Goal: Task Accomplishment & Management: Complete application form

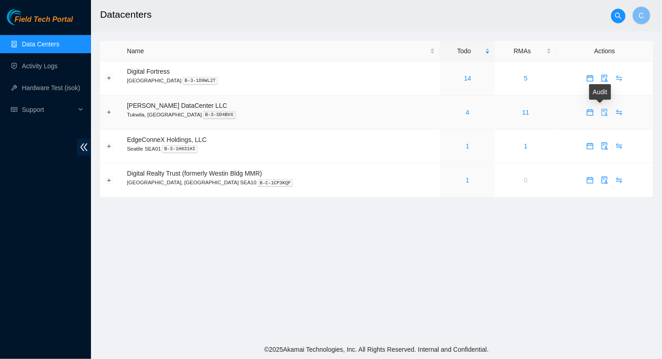
click at [456, 111] on icon "audit" at bounding box center [604, 112] width 7 height 7
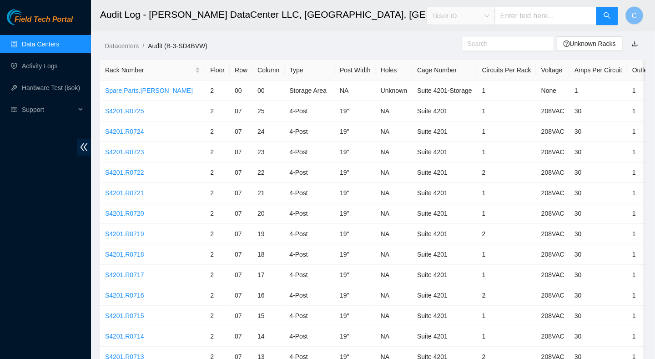
click at [456, 11] on div "Ticket ID" at bounding box center [461, 16] width 68 height 15
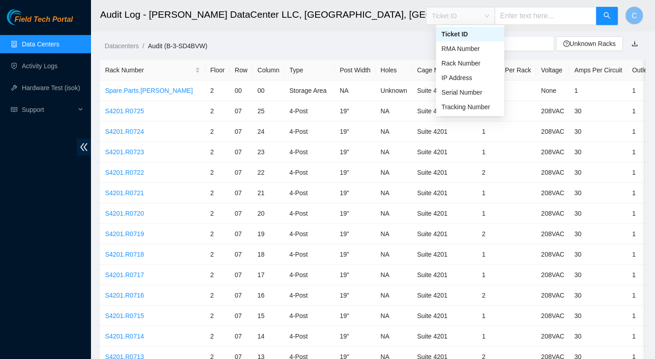
click at [456, 35] on div "Ticket ID" at bounding box center [470, 34] width 57 height 10
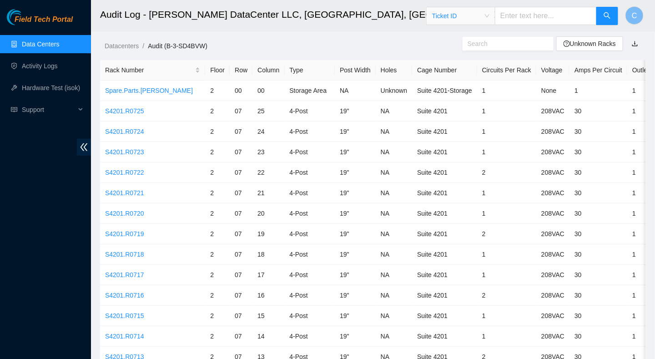
click at [456, 14] on div "Ticket ID" at bounding box center [461, 16] width 68 height 15
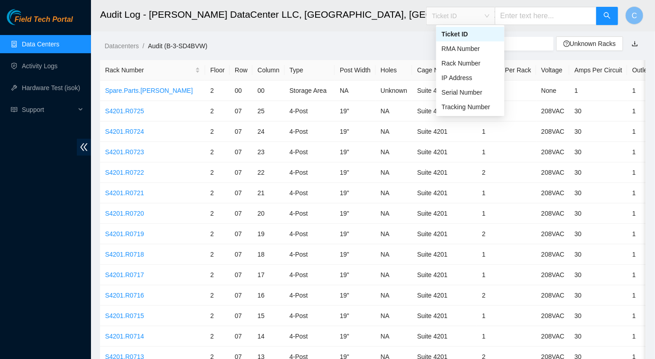
click at [456, 17] on input "text" at bounding box center [546, 16] width 102 height 18
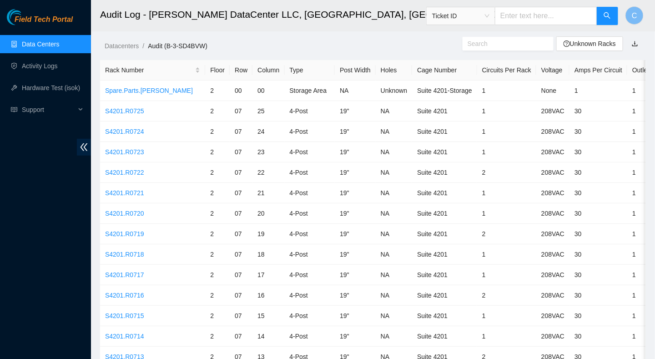
paste input "B-W-ZIS5V7"
type input "B-W-ZIS5V7"
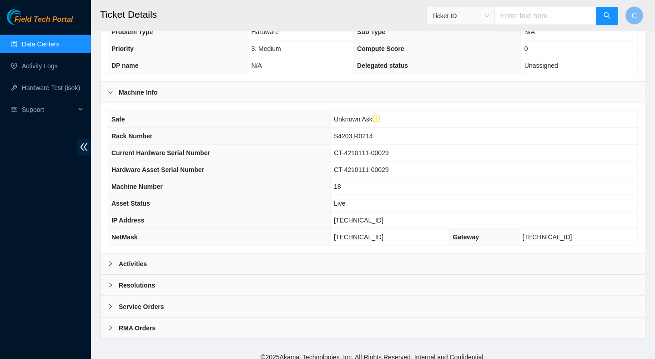
scroll to position [239, 0]
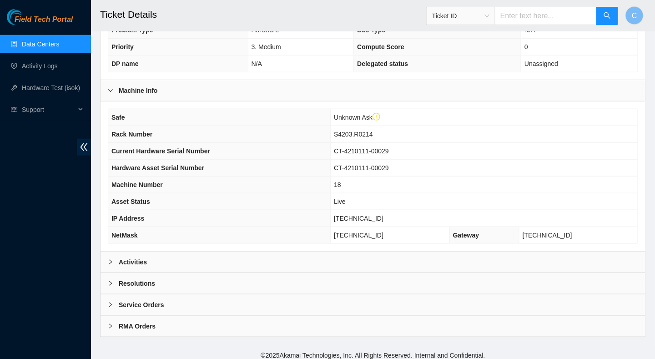
click at [114, 258] on div at bounding box center [113, 262] width 11 height 10
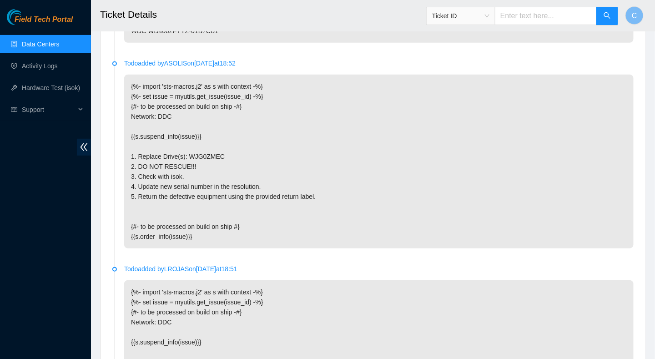
scroll to position [2423, 0]
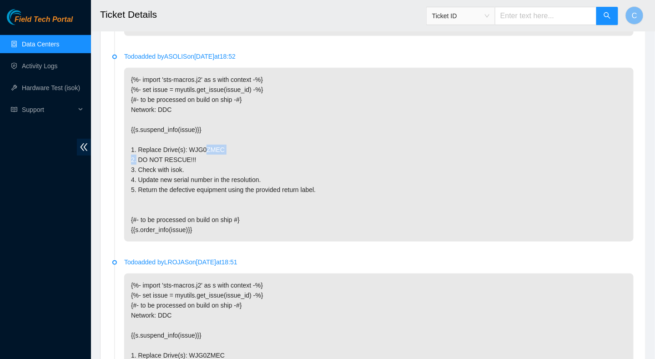
drag, startPoint x: 186, startPoint y: 214, endPoint x: 217, endPoint y: 217, distance: 31.5
click at [217, 217] on p "{%- import 'sts-macros.j2' as s with context -%} {%- set issue = myutils.get_is…" at bounding box center [379, 155] width 510 height 174
drag, startPoint x: 217, startPoint y: 217, endPoint x: 304, endPoint y: 188, distance: 91.5
click at [304, 188] on p "{%- import 'sts-macros.j2' as s with context -%} {%- set issue = myutils.get_is…" at bounding box center [379, 155] width 510 height 174
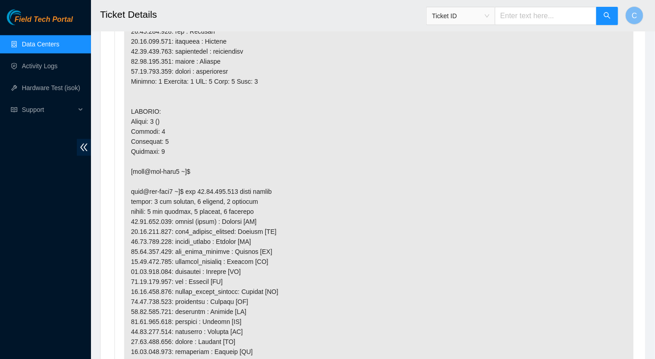
scroll to position [728, 0]
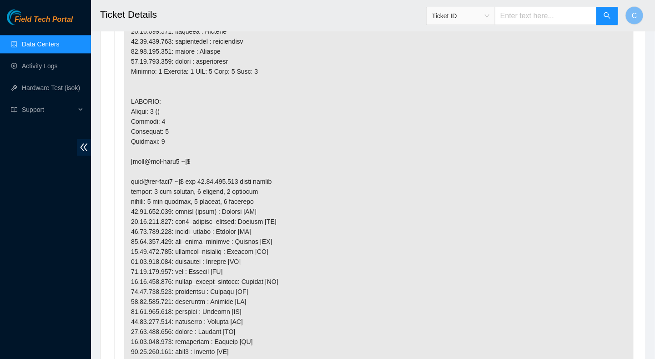
click at [456, 18] on input "text" at bounding box center [546, 16] width 102 height 18
paste input "B-V-5WCPX1X"
type input "B-V-5WCPX1X"
click at [456, 18] on button "button" at bounding box center [607, 16] width 22 height 18
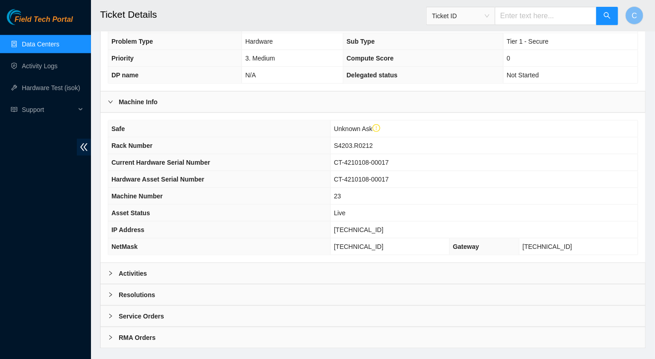
scroll to position [239, 0]
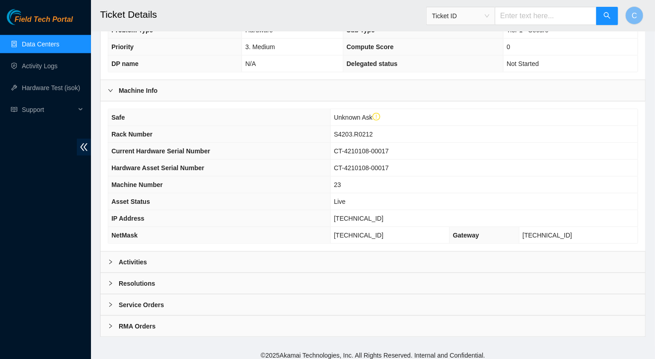
click at [114, 260] on div at bounding box center [113, 283] width 11 height 10
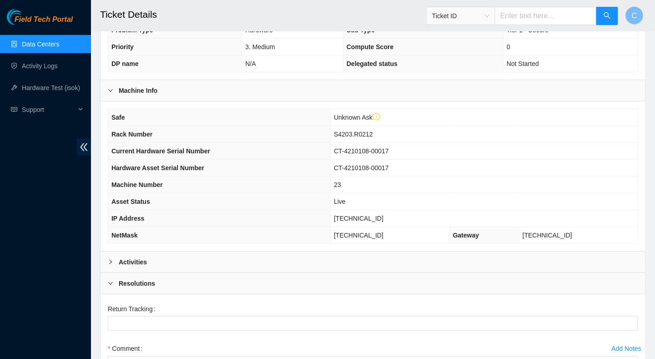
click at [121, 257] on b "Activities" at bounding box center [133, 262] width 28 height 10
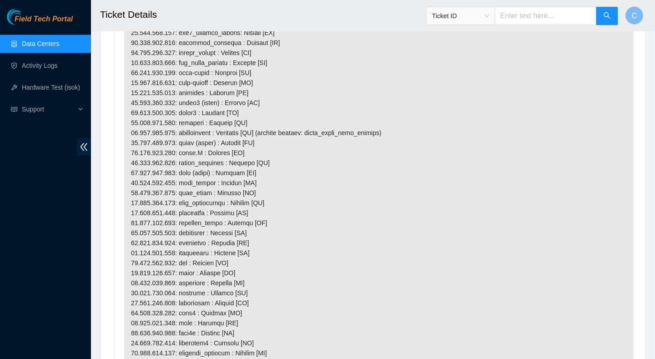
scroll to position [467, 0]
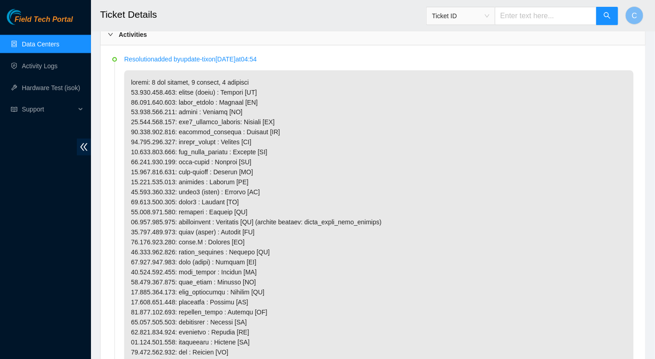
click at [456, 15] on input "text" at bounding box center [546, 16] width 102 height 18
paste input "B-V-5WNZXV7"
type input "B-V-5WNZXV7"
click at [456, 14] on button "button" at bounding box center [607, 16] width 22 height 18
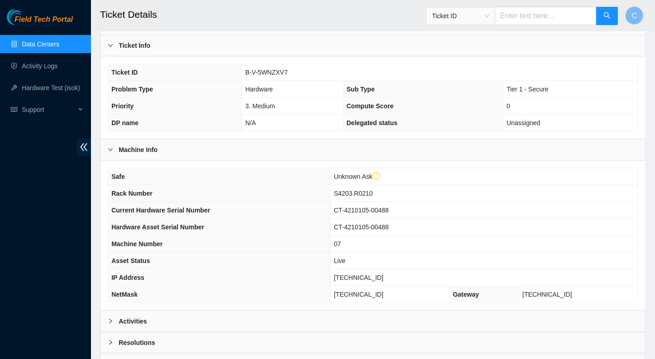
scroll to position [227, 0]
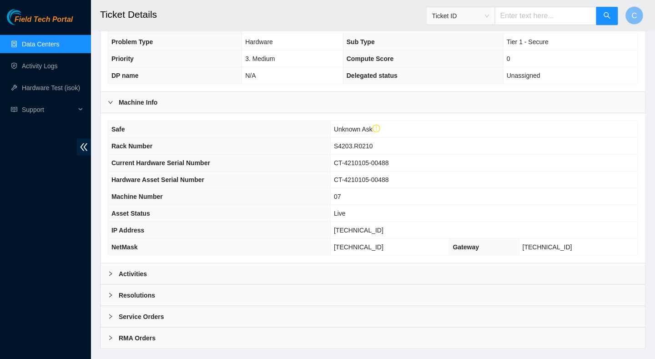
click at [123, 260] on b "Resolutions" at bounding box center [137, 295] width 36 height 10
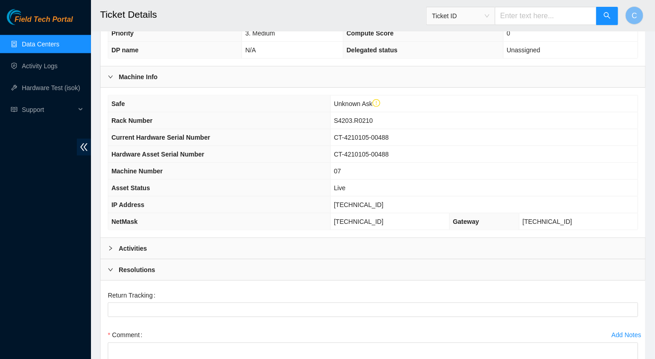
scroll to position [385, 0]
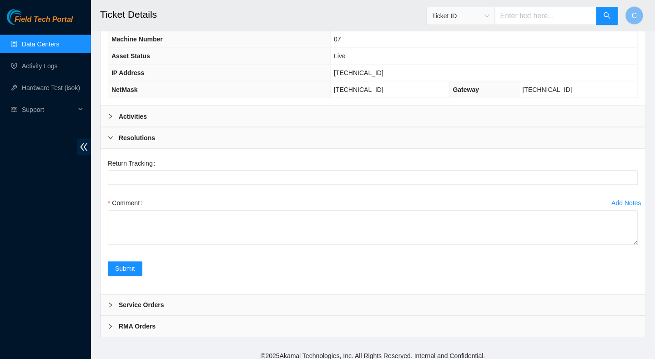
click at [123, 111] on b "Activities" at bounding box center [133, 116] width 28 height 10
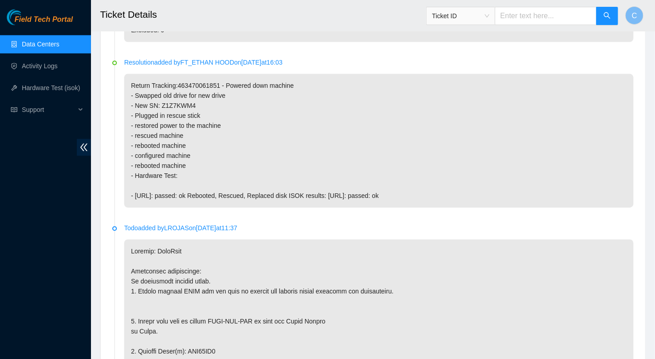
scroll to position [612, 0]
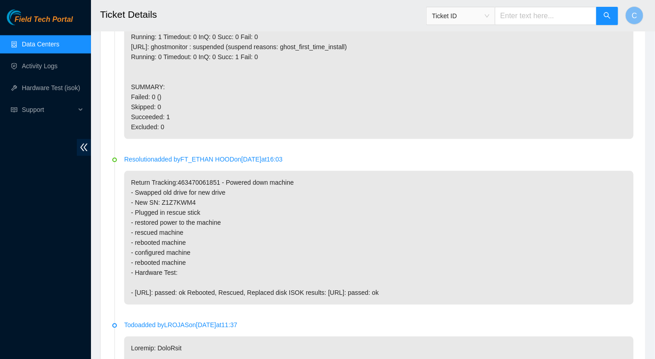
click at [456, 19] on span "Ticket ID" at bounding box center [460, 16] width 57 height 14
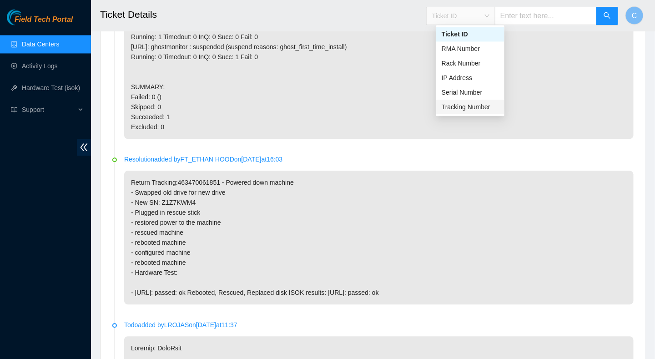
click at [456, 108] on div "Tracking Number" at bounding box center [470, 107] width 57 height 10
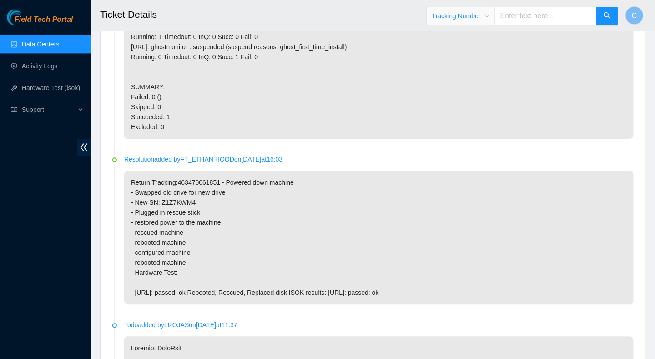
click at [456, 15] on input "text" at bounding box center [546, 16] width 102 height 18
type input "739263634585"
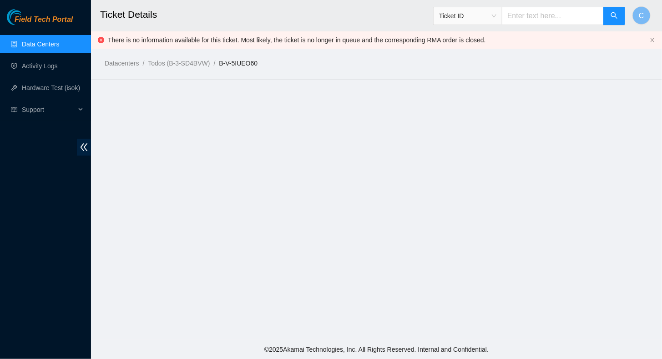
click at [456, 14] on input "text" at bounding box center [553, 16] width 102 height 18
paste input "B-W-ZIS5V7"
type input "B-W-ZIS5V7"
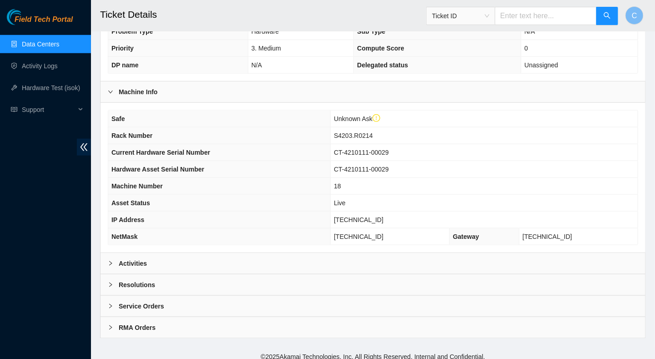
scroll to position [239, 0]
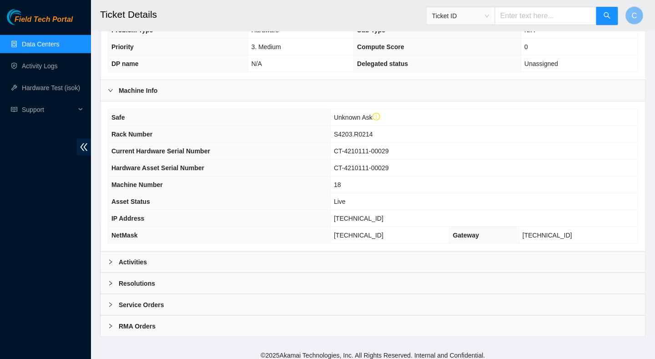
click at [114, 260] on div at bounding box center [113, 326] width 11 height 10
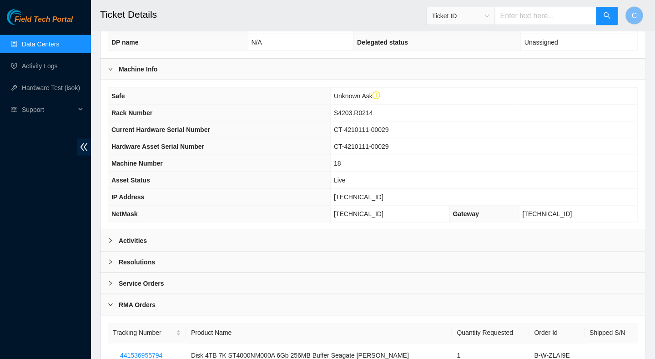
scroll to position [324, 0]
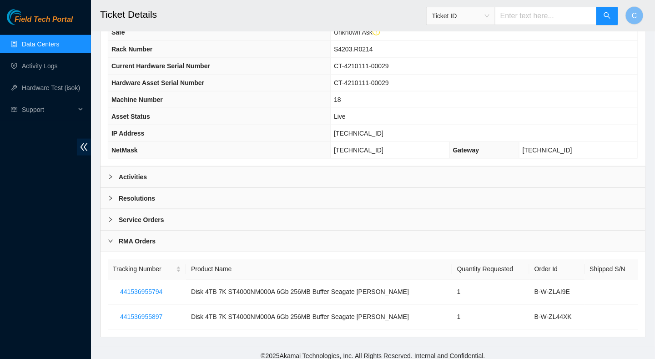
click at [113, 236] on div at bounding box center [113, 241] width 11 height 10
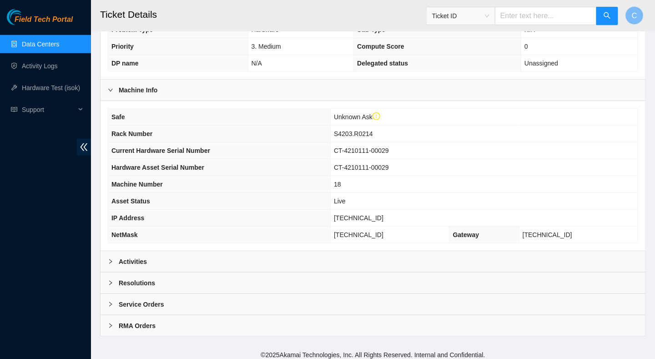
scroll to position [239, 0]
click at [118, 260] on div "Service Orders" at bounding box center [373, 304] width 545 height 21
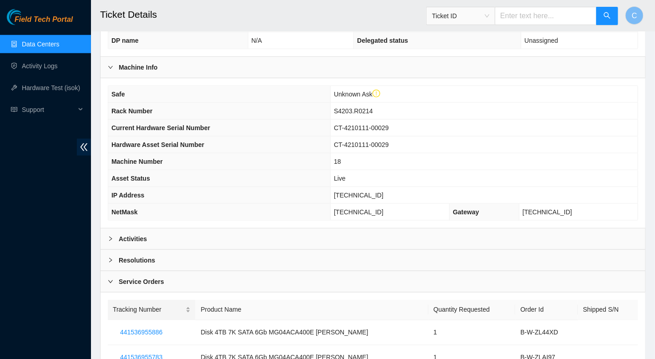
scroll to position [324, 0]
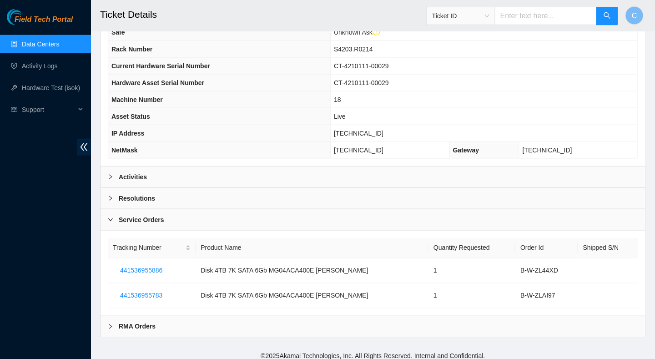
click at [117, 215] on div at bounding box center [113, 220] width 11 height 10
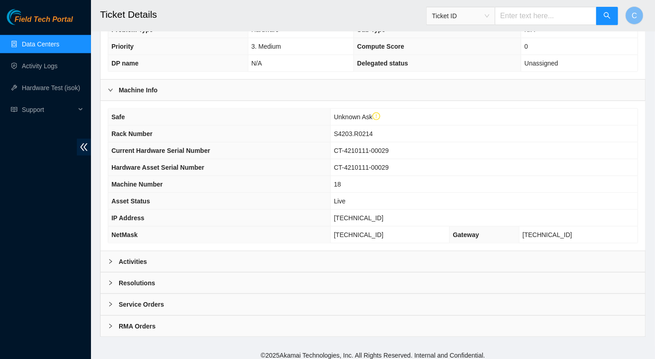
scroll to position [239, 0]
click at [116, 260] on div at bounding box center [113, 283] width 11 height 10
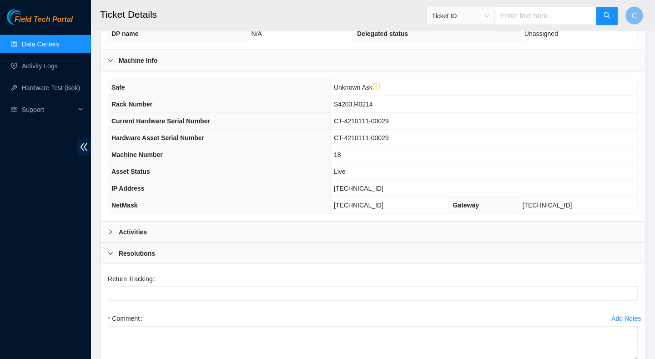
scroll to position [376, 0]
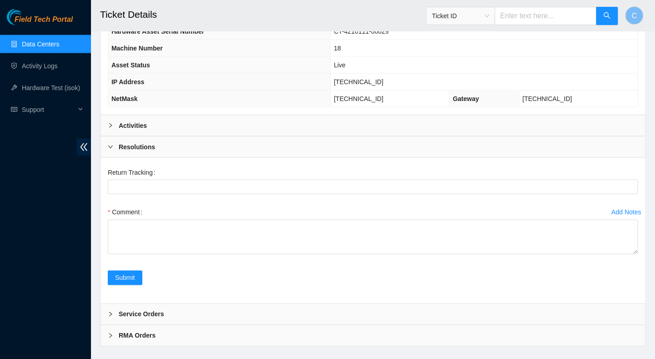
click at [112, 144] on icon "right" at bounding box center [110, 146] width 5 height 5
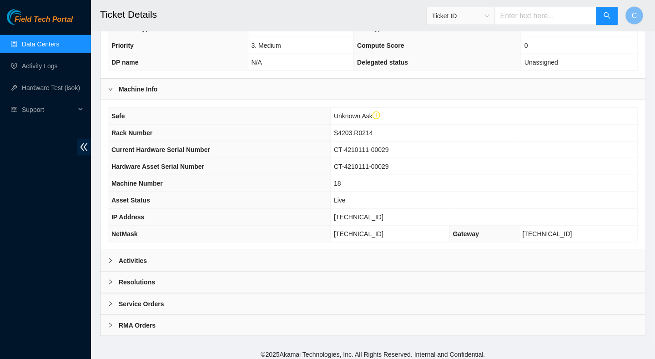
scroll to position [239, 0]
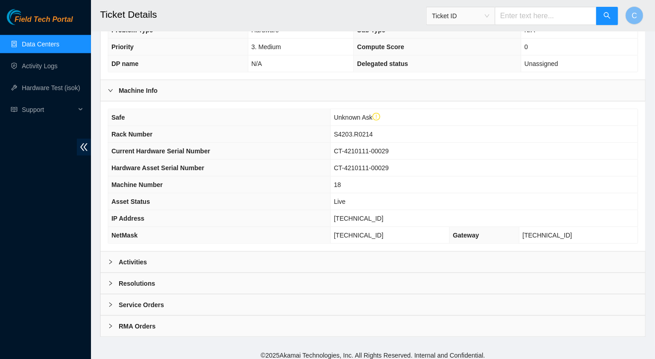
click at [110, 260] on icon "right" at bounding box center [110, 262] width 3 height 5
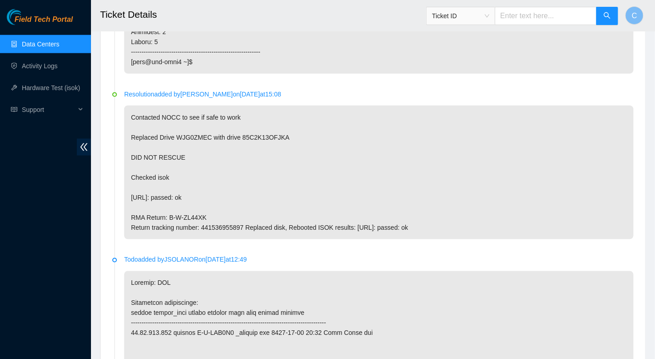
scroll to position [1419, 0]
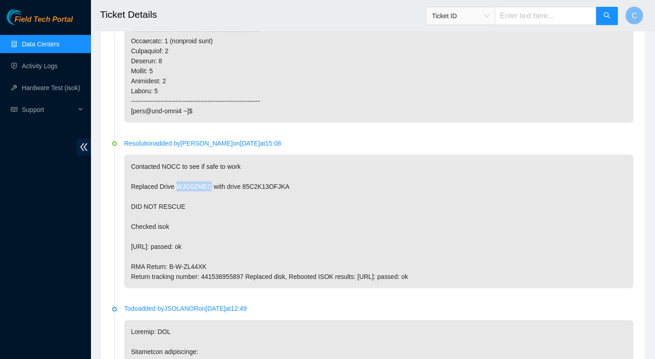
drag, startPoint x: 206, startPoint y: 182, endPoint x: 174, endPoint y: 183, distance: 31.9
click at [174, 183] on p "Contacted NOCC to see if safe to work Replaced Drive WJG0ZMEC with drive 85C2K1…" at bounding box center [379, 222] width 510 height 134
drag, startPoint x: 174, startPoint y: 183, endPoint x: 219, endPoint y: 192, distance: 46.3
click at [223, 189] on p "Contacted NOCC to see if safe to work Replaced Drive WJG0ZMEC with drive 85C2K1…" at bounding box center [379, 222] width 510 height 134
drag, startPoint x: 130, startPoint y: 262, endPoint x: 205, endPoint y: 266, distance: 75.1
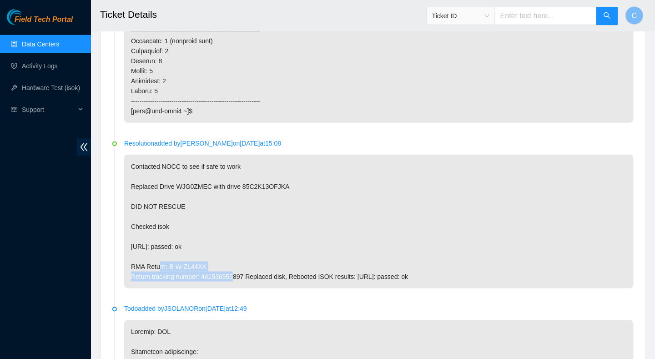
click at [205, 260] on p "Contacted NOCC to see if safe to work Replaced Drive WJG0ZMEC with drive 85C2K1…" at bounding box center [379, 222] width 510 height 134
drag, startPoint x: 205, startPoint y: 266, endPoint x: 247, endPoint y: 268, distance: 42.8
click at [247, 260] on p "Contacted NOCC to see if safe to work Replaced Drive WJG0ZMEC with drive 85C2K1…" at bounding box center [379, 222] width 510 height 134
drag, startPoint x: 300, startPoint y: 274, endPoint x: 419, endPoint y: 265, distance: 119.5
click at [419, 260] on p "Contacted NOCC to see if safe to work Replaced Drive WJG0ZMEC with drive 85C2K1…" at bounding box center [379, 222] width 510 height 134
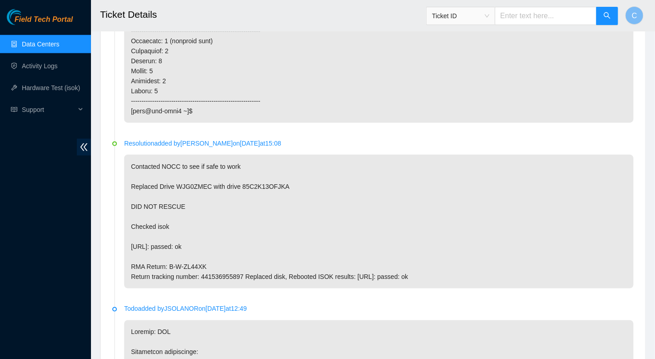
drag, startPoint x: 419, startPoint y: 265, endPoint x: 337, endPoint y: 218, distance: 94.1
click at [337, 218] on p "Contacted NOCC to see if safe to work Replaced Drive WJG0ZMEC with drive 85C2K1…" at bounding box center [379, 222] width 510 height 134
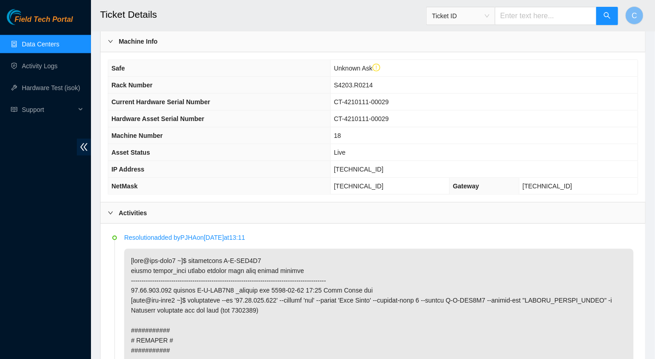
scroll to position [282, 0]
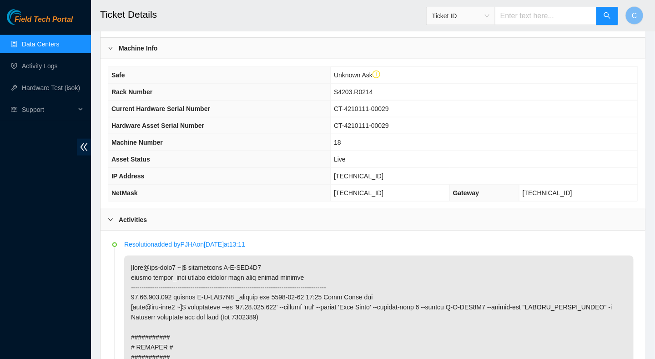
click at [116, 217] on div at bounding box center [113, 220] width 11 height 10
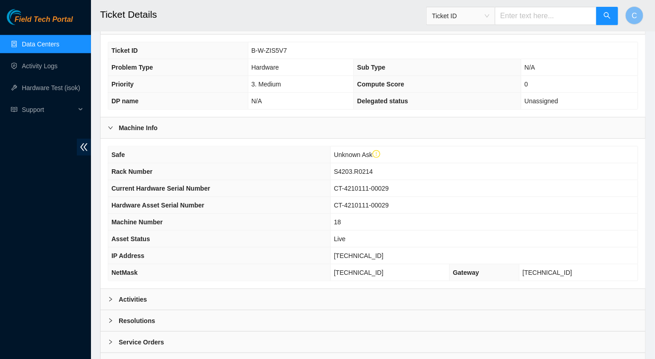
scroll to position [0, 0]
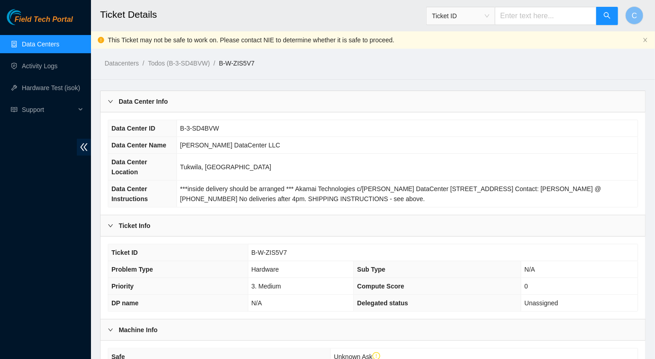
click at [456, 16] on input "text" at bounding box center [546, 16] width 102 height 18
type input "AKL899344"
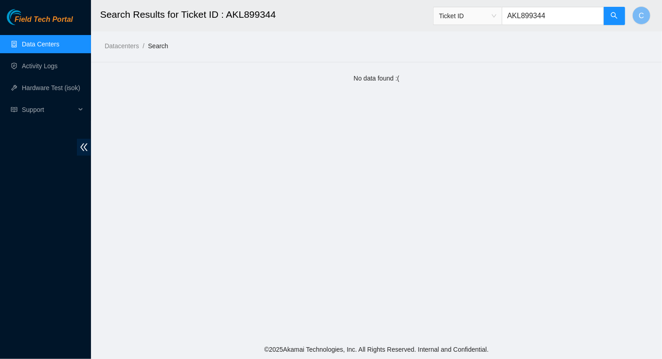
drag, startPoint x: 563, startPoint y: 16, endPoint x: 496, endPoint y: 18, distance: 66.9
click at [456, 18] on span "Ticket ID AKL899344" at bounding box center [529, 16] width 192 height 18
click at [456, 16] on span "Ticket ID" at bounding box center [467, 16] width 57 height 14
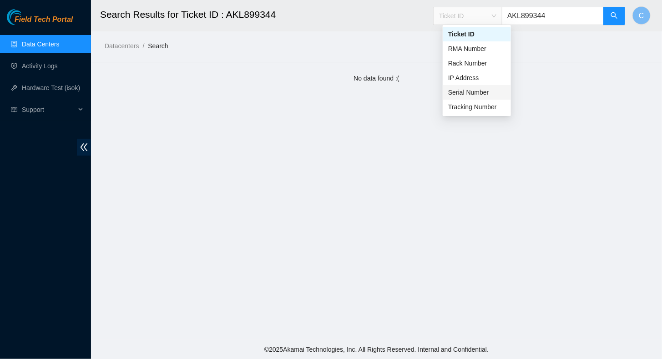
click at [456, 93] on div "Serial Number" at bounding box center [476, 92] width 57 height 10
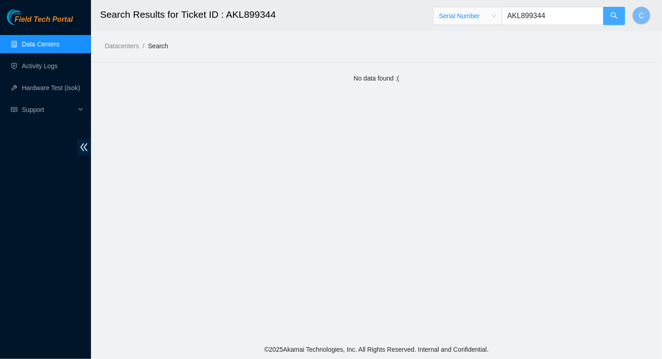
click at [456, 20] on button "button" at bounding box center [614, 16] width 22 height 18
click at [456, 18] on span "Serial Number" at bounding box center [467, 16] width 57 height 14
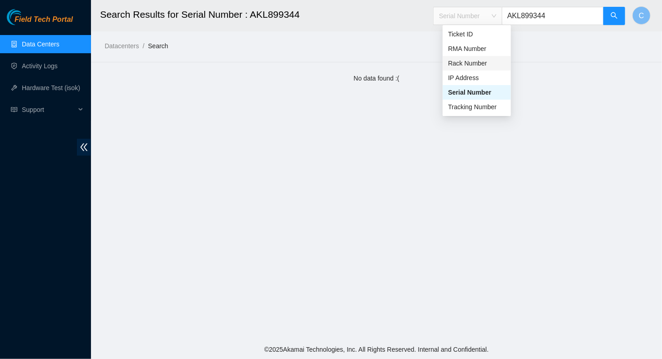
click at [456, 66] on div "Rack Number" at bounding box center [476, 63] width 57 height 10
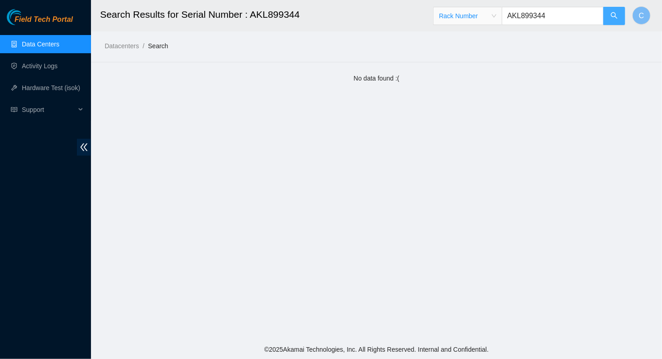
click at [456, 12] on button "button" at bounding box center [614, 16] width 22 height 18
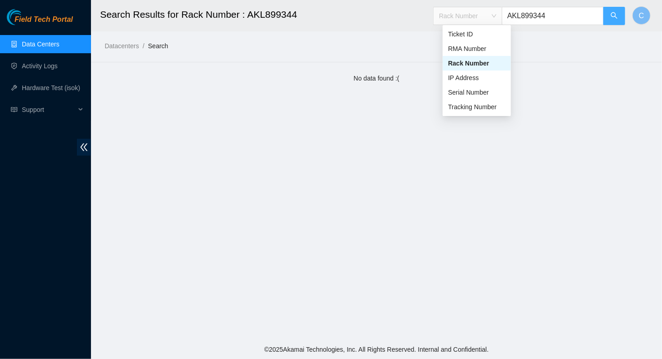
click at [456, 19] on div "Rack Number" at bounding box center [468, 16] width 68 height 15
click at [456, 108] on div "Tracking Number" at bounding box center [476, 107] width 57 height 10
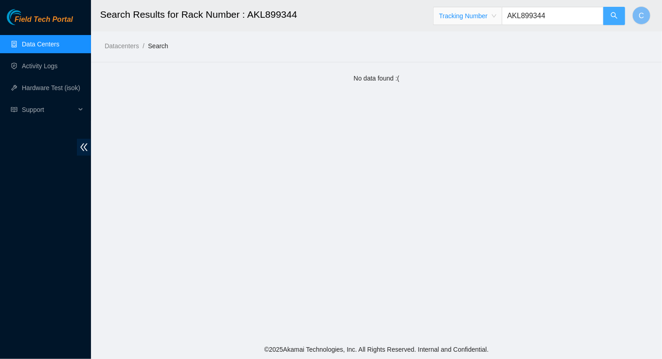
click at [456, 19] on span "search" at bounding box center [614, 16] width 7 height 9
drag, startPoint x: 568, startPoint y: 16, endPoint x: 488, endPoint y: 31, distance: 81.5
click at [456, 27] on div "Tracking Number AKL899344" at bounding box center [529, 15] width 192 height 29
paste input "B-V-5VJK1TJ"
click at [456, 15] on span "Tracking Number" at bounding box center [467, 16] width 57 height 14
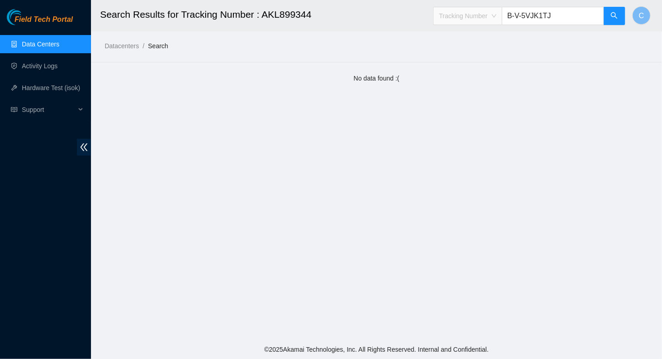
type input "B-V-5VJK1TJ"
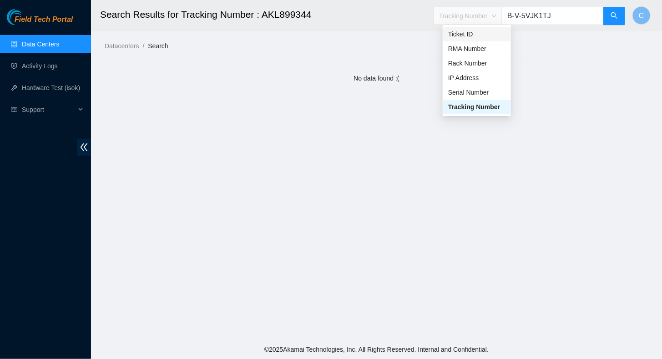
click at [456, 29] on div "Ticket ID" at bounding box center [477, 34] width 68 height 15
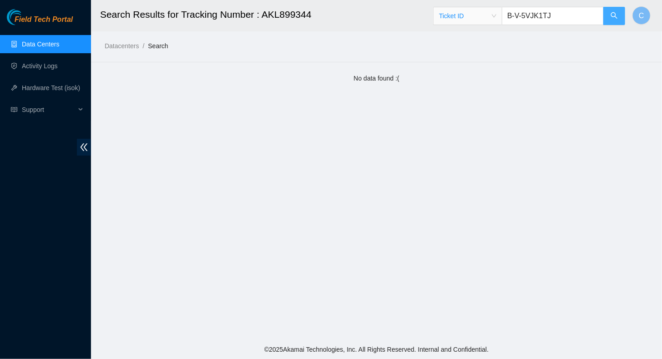
click at [456, 16] on icon "search" at bounding box center [614, 15] width 7 height 7
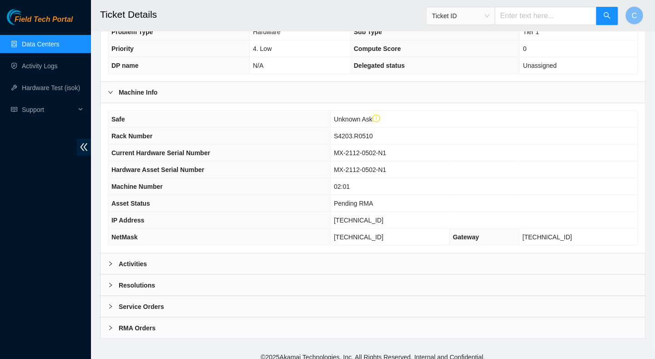
scroll to position [239, 0]
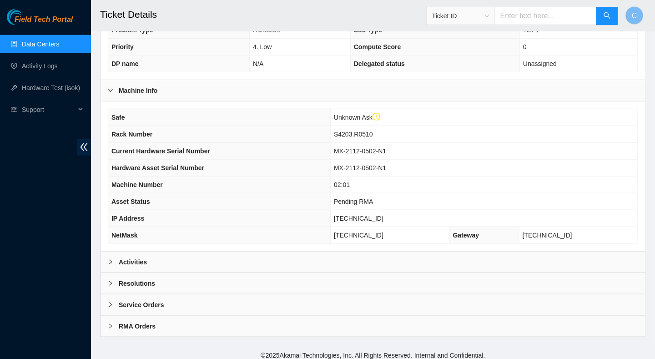
click at [112, 260] on div at bounding box center [113, 262] width 11 height 10
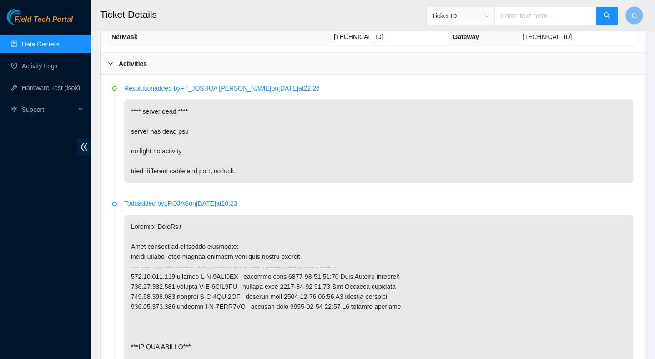
scroll to position [285, 0]
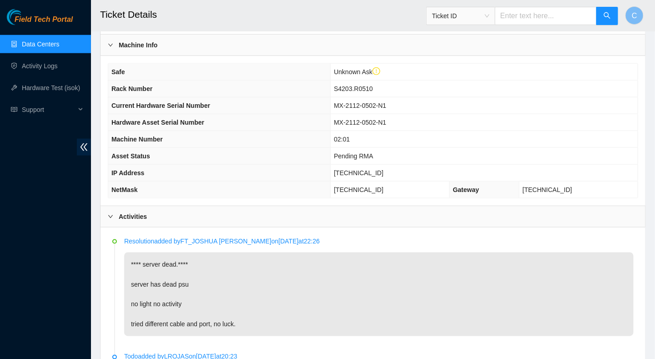
click at [115, 212] on div at bounding box center [113, 217] width 11 height 10
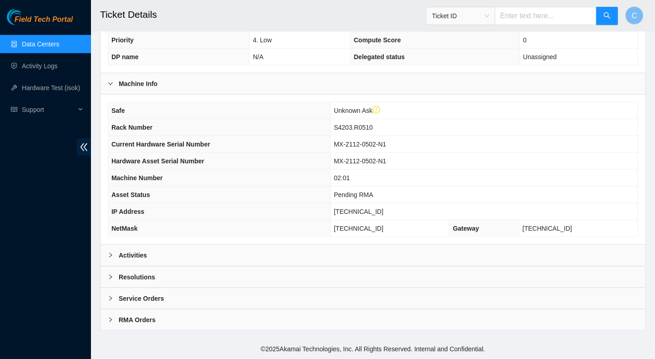
scroll to position [239, 0]
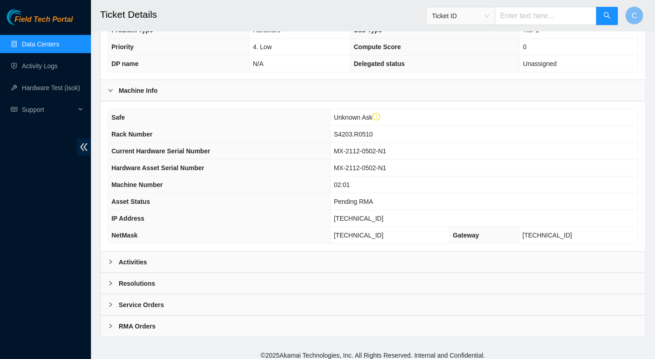
click at [118, 260] on div at bounding box center [113, 283] width 11 height 10
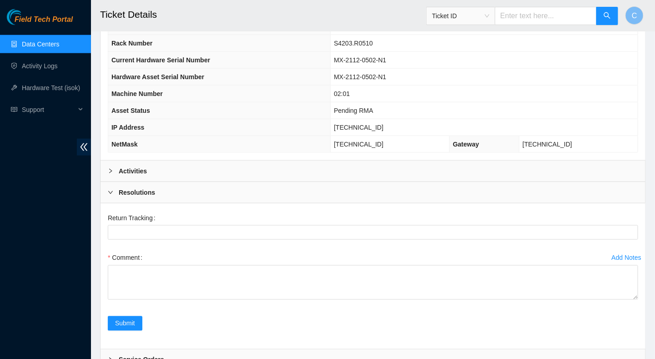
click at [117, 190] on div at bounding box center [113, 192] width 11 height 10
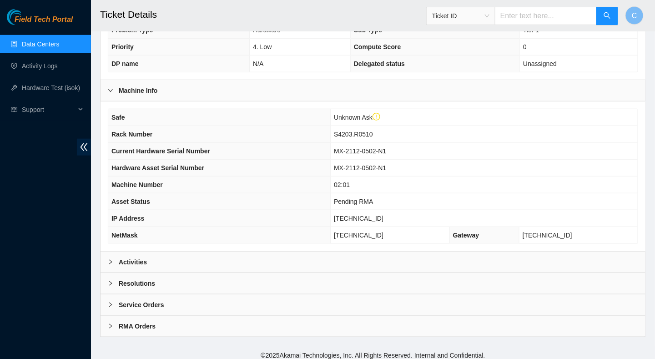
click at [111, 260] on div at bounding box center [113, 305] width 11 height 10
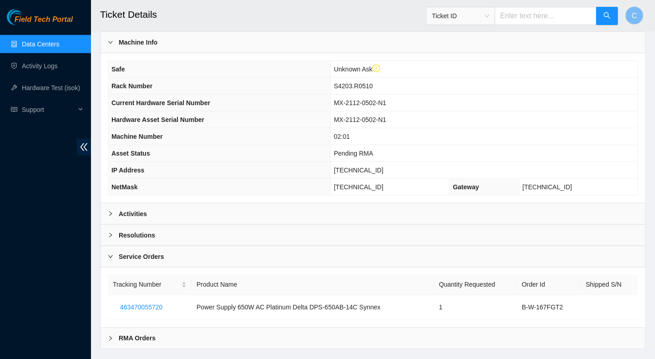
scroll to position [299, 0]
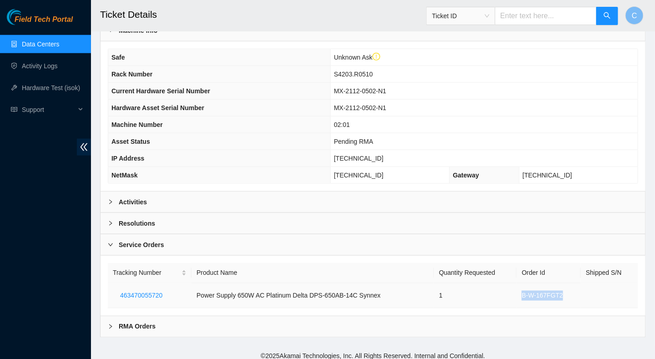
drag, startPoint x: 520, startPoint y: 288, endPoint x: 578, endPoint y: 293, distance: 58.1
click at [456, 260] on td "B-W-167FGT2" at bounding box center [549, 295] width 64 height 25
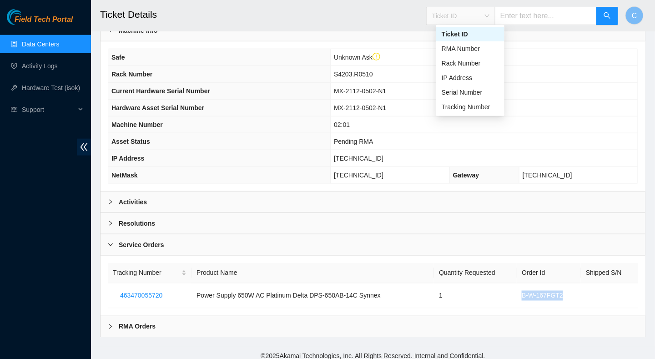
click at [456, 14] on span "Ticket ID" at bounding box center [460, 16] width 57 height 14
click at [111, 201] on div at bounding box center [113, 202] width 11 height 10
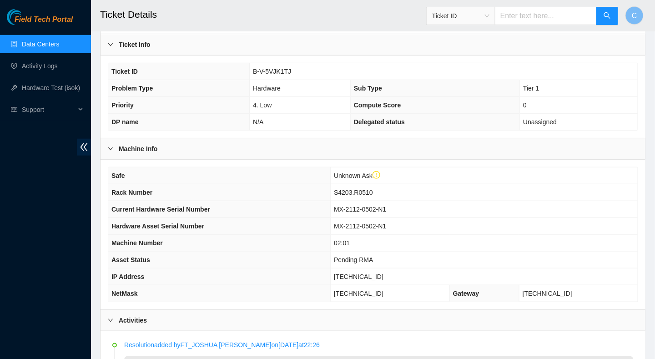
scroll to position [182, 0]
click at [456, 15] on input "text" at bounding box center [546, 16] width 102 height 18
paste input "B-V-5T1XMQZ"
type input "B-V-5T1XMQZ"
click at [456, 10] on button "button" at bounding box center [607, 16] width 22 height 18
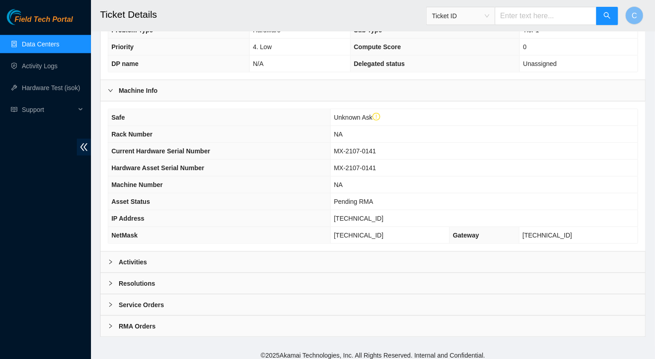
scroll to position [239, 0]
click at [110, 259] on icon "right" at bounding box center [110, 261] width 5 height 5
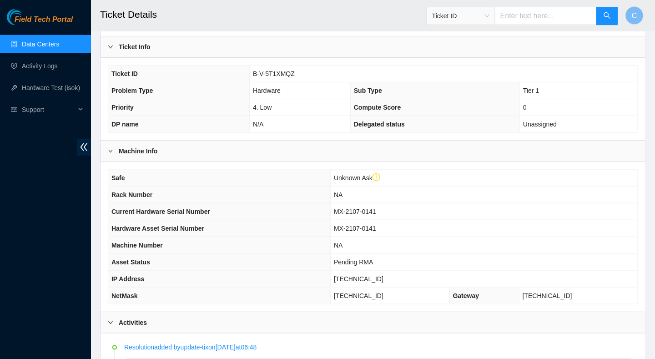
scroll to position [0, 0]
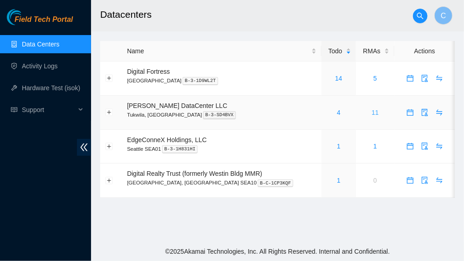
click at [371, 112] on link "11" at bounding box center [374, 112] width 7 height 7
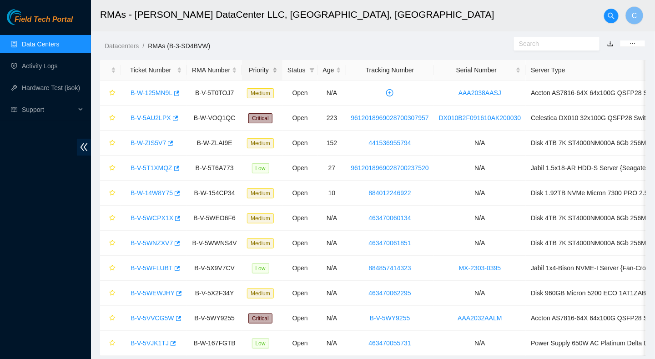
click at [261, 71] on div "Priority" at bounding box center [262, 70] width 30 height 10
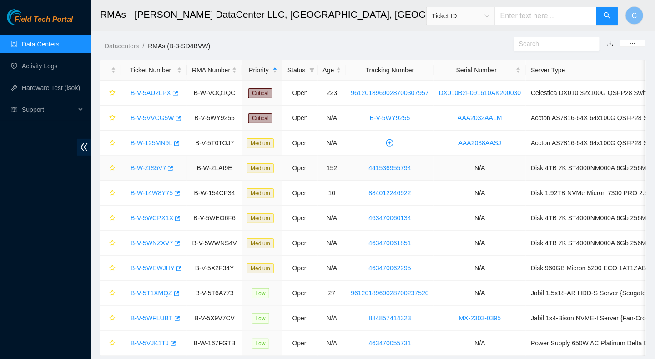
scroll to position [29, 0]
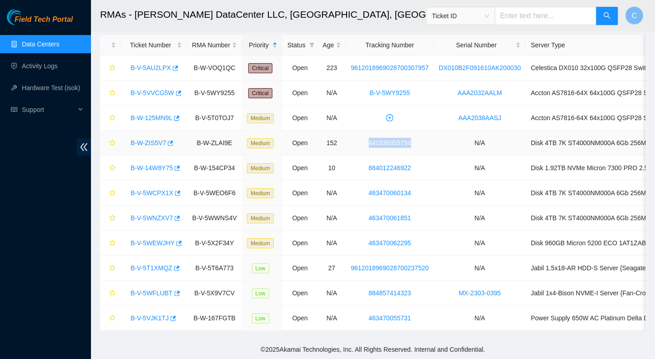
drag, startPoint x: 409, startPoint y: 138, endPoint x: 364, endPoint y: 141, distance: 45.6
click at [364, 141] on td "441536955794" at bounding box center [390, 143] width 88 height 25
drag, startPoint x: 177, startPoint y: 140, endPoint x: 127, endPoint y: 143, distance: 49.7
click at [127, 143] on div "B-W-ZIS5V7" at bounding box center [154, 143] width 56 height 15
copy link "B-W-ZIS5V7"
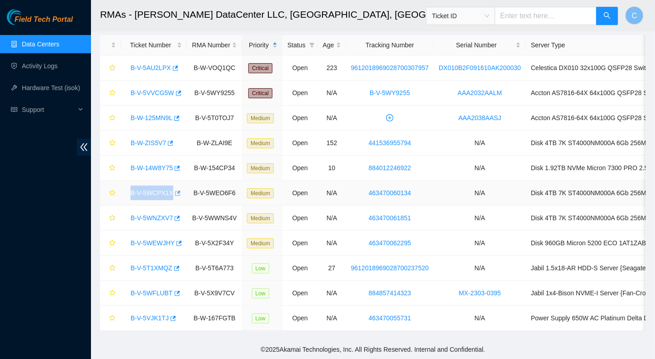
drag, startPoint x: 127, startPoint y: 185, endPoint x: 171, endPoint y: 194, distance: 44.6
click at [171, 194] on div "B-V-5WCPX1X" at bounding box center [154, 193] width 56 height 15
copy link "B-V-5WCPX1X"
drag, startPoint x: 126, startPoint y: 207, endPoint x: 173, endPoint y: 217, distance: 48.6
click at [173, 217] on div "B-V-5WNZXV7" at bounding box center [154, 218] width 56 height 15
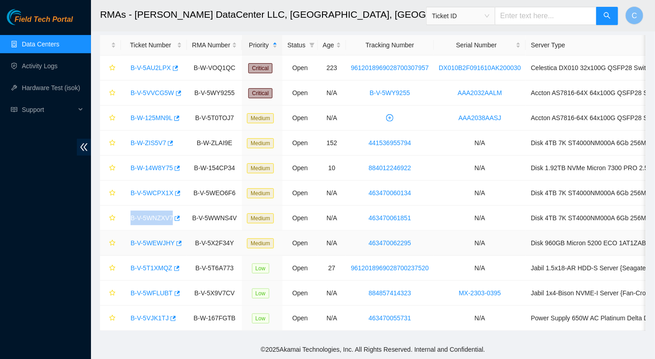
copy div "B-V-5WNZXV7"
click at [153, 139] on link "B-W-ZIS5V7" at bounding box center [148, 142] width 35 height 7
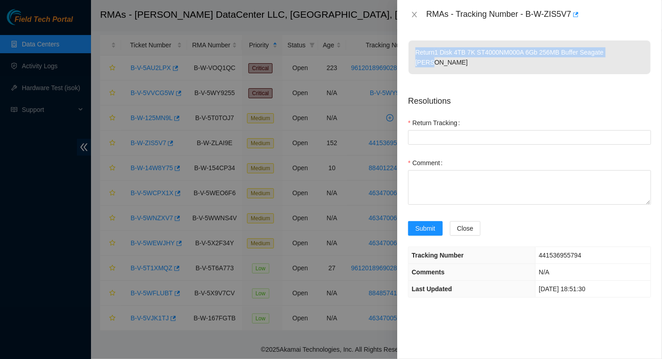
drag, startPoint x: 615, startPoint y: 51, endPoint x: 412, endPoint y: 41, distance: 203.6
click at [412, 41] on p "Return 1 Disk 4TB 7K ST4000NM000A 6Gb 256MB Buffer Seagate Ciara" at bounding box center [530, 57] width 242 height 34
drag, startPoint x: 412, startPoint y: 41, endPoint x: 413, endPoint y: 14, distance: 27.8
click at [413, 14] on icon "close" at bounding box center [414, 14] width 7 height 7
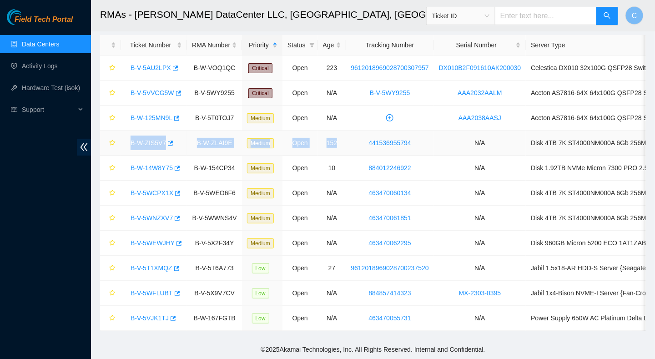
drag, startPoint x: 334, startPoint y: 138, endPoint x: 125, endPoint y: 141, distance: 209.3
click at [125, 141] on tr "B-W-ZIS5V7 B-W-ZLAI9E Medium Open 152 441536955794 N/A Disk 4TB 7K ST4000NM000A…" at bounding box center [427, 143] width 654 height 25
click at [436, 136] on td "N/A" at bounding box center [480, 143] width 92 height 25
drag, startPoint x: 127, startPoint y: 136, endPoint x: 163, endPoint y: 142, distance: 36.5
click at [163, 142] on div "B-W-ZIS5V7" at bounding box center [154, 143] width 56 height 15
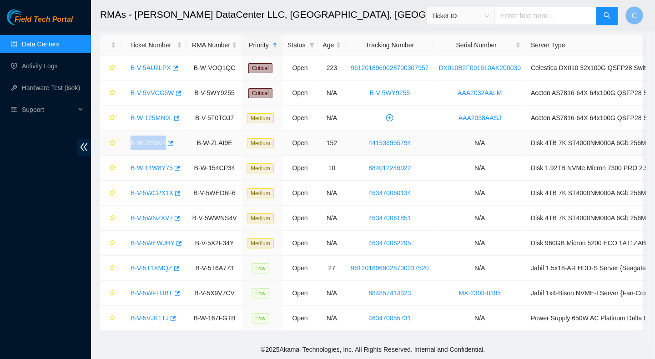
copy link "B-W-ZIS5V7"
click at [463, 15] on span "Ticket ID" at bounding box center [460, 16] width 57 height 14
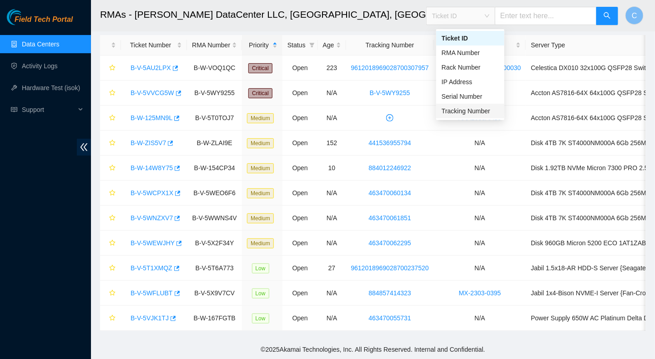
click at [454, 109] on div "Tracking Number" at bounding box center [470, 111] width 57 height 10
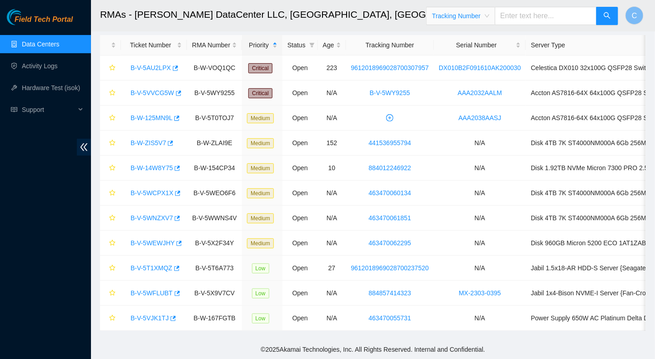
click at [463, 19] on input "text" at bounding box center [546, 16] width 102 height 18
type input "A"
click at [139, 260] on link "B-V-5VJK1TJ" at bounding box center [150, 317] width 38 height 7
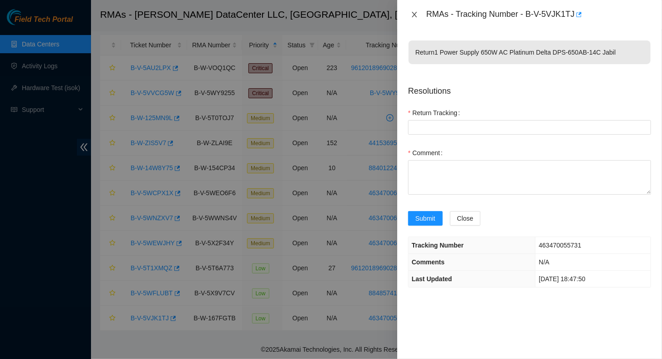
click at [414, 14] on icon "close" at bounding box center [414, 14] width 5 height 5
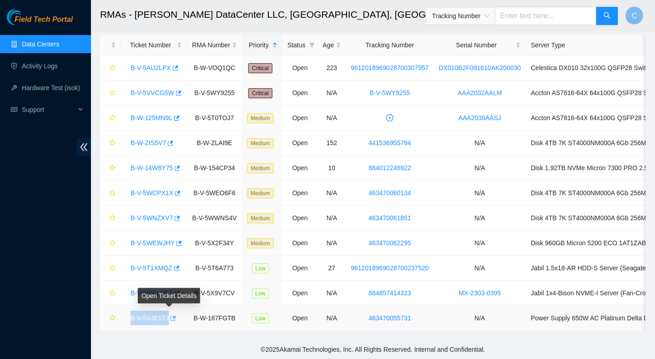
drag, startPoint x: 129, startPoint y: 307, endPoint x: 165, endPoint y: 315, distance: 37.3
click at [165, 260] on div "B-V-5VJK1TJ" at bounding box center [154, 318] width 56 height 15
copy div "B-V-5VJK1TJ"
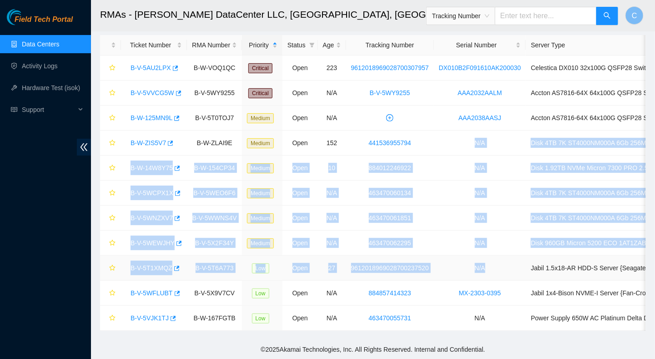
drag, startPoint x: 465, startPoint y: 136, endPoint x: 495, endPoint y: 257, distance: 123.7
click at [463, 257] on tbody "B-V-5AU2LPX B-W-VOQ1QC Critical Open 223 9612018969028700307957 DX010B2F091610A…" at bounding box center [427, 193] width 654 height 275
click at [450, 260] on td "N/A" at bounding box center [480, 268] width 92 height 25
click at [422, 260] on td "9612018969028700237520" at bounding box center [390, 268] width 88 height 25
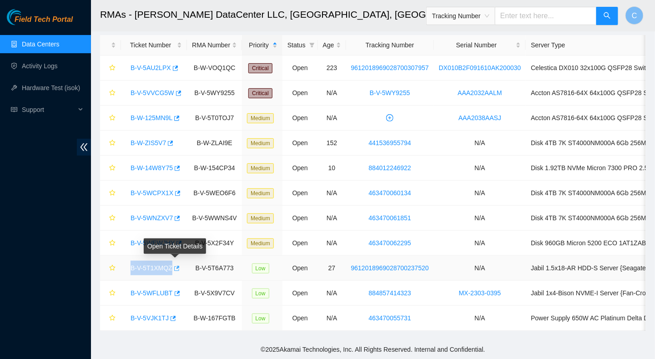
drag, startPoint x: 129, startPoint y: 260, endPoint x: 172, endPoint y: 265, distance: 43.1
click at [172, 260] on div "B-V-5T1XMQZ" at bounding box center [154, 268] width 56 height 15
copy div "B-V-5T1XMQZ"
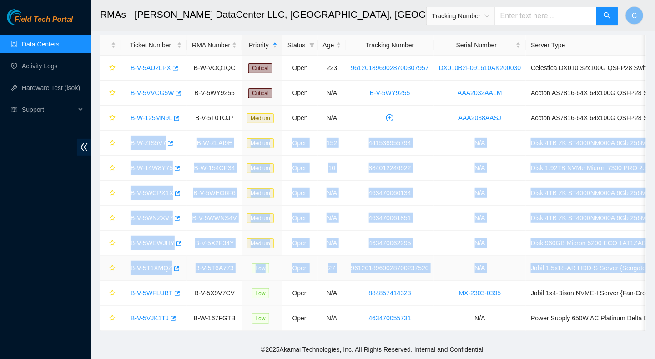
drag, startPoint x: 125, startPoint y: 133, endPoint x: 636, endPoint y: 268, distance: 528.1
click at [463, 260] on tbody "B-V-5AU2LPX B-W-VOQ1QC Critical Open 223 9612018969028700307957 DX010B2F091610A…" at bounding box center [427, 193] width 654 height 275
click at [463, 181] on td "Disk 4TB 7K ST4000NM000A 6Gb 256MB Buffer Seagate Ciara" at bounding box center [640, 193] width 228 height 25
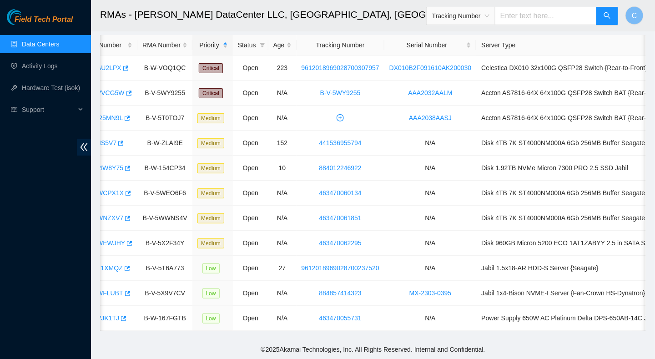
scroll to position [0, 62]
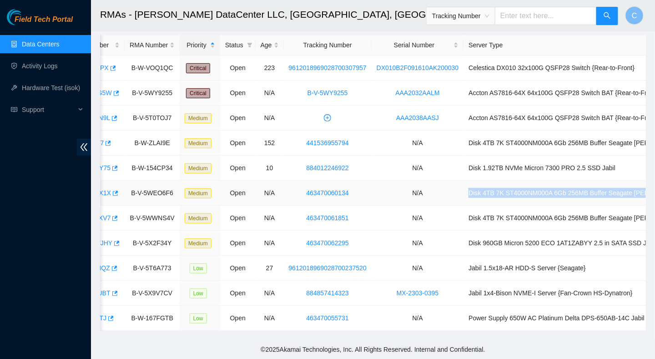
drag, startPoint x: 455, startPoint y: 184, endPoint x: 634, endPoint y: 189, distance: 178.9
click at [463, 189] on td "Disk 4TB 7K ST4000NM000A 6Gb 256MB Buffer Seagate Ciara" at bounding box center [578, 193] width 228 height 25
copy td "Disk 4TB 7K ST4000NM000A 6Gb 256MB Buffer Seagate Ciara"
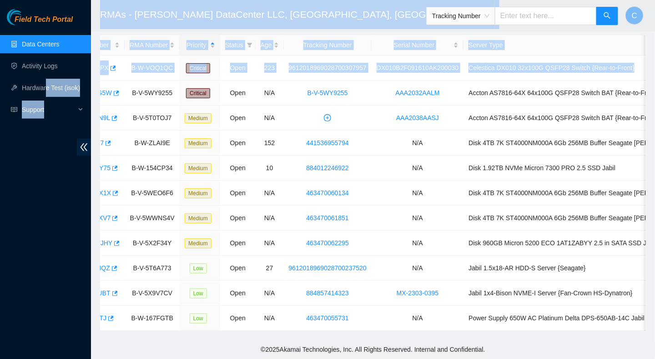
scroll to position [0, 0]
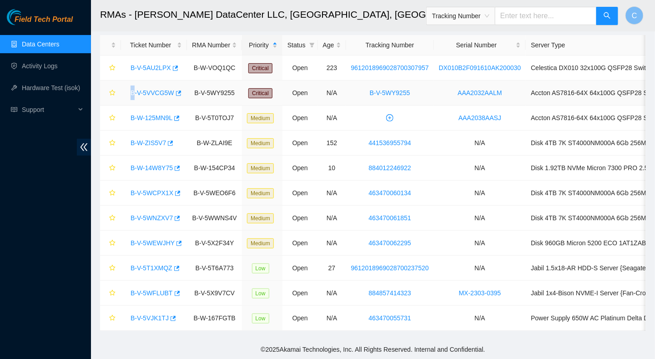
drag, startPoint x: 124, startPoint y: 86, endPoint x: 132, endPoint y: 89, distance: 9.0
click at [132, 89] on td "B-V-5VVCG5W" at bounding box center [154, 93] width 66 height 25
click at [131, 91] on link "B-V-5VVCG5W" at bounding box center [153, 92] width 44 height 7
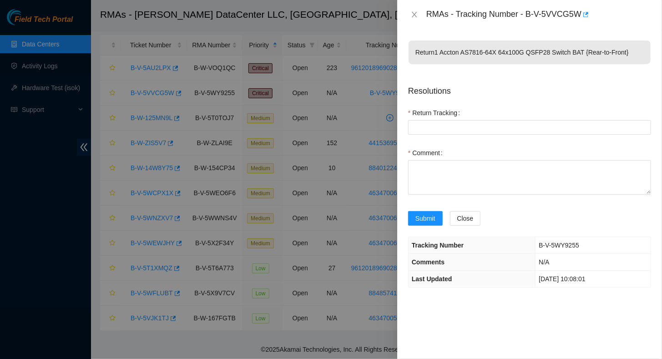
click at [276, 220] on div at bounding box center [331, 179] width 662 height 359
click at [315, 205] on div at bounding box center [331, 179] width 662 height 359
click at [463, 217] on span "Close" at bounding box center [465, 218] width 16 height 10
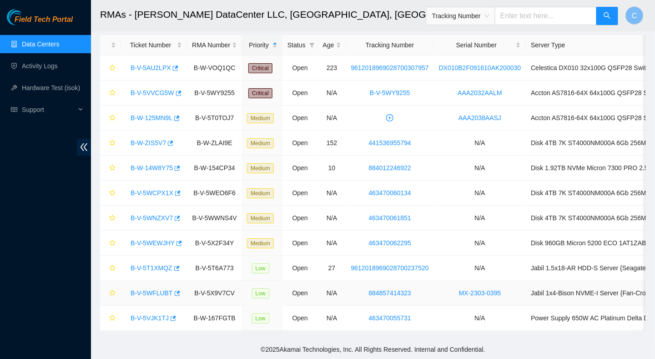
click at [154, 260] on link "B-V-5WFLUBT" at bounding box center [152, 292] width 42 height 7
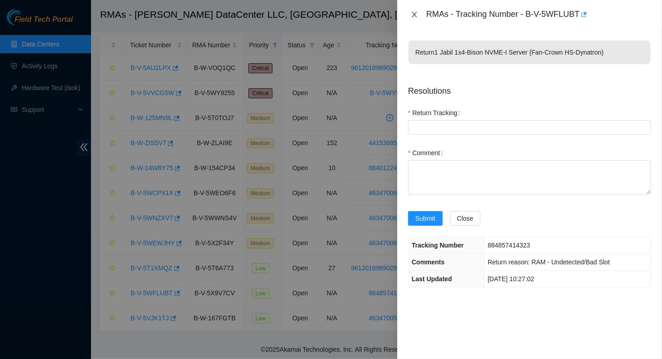
click at [413, 15] on icon "close" at bounding box center [414, 14] width 7 height 7
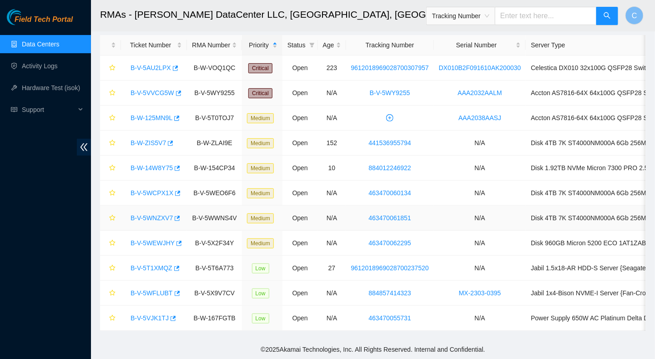
click at [159, 214] on link "B-V-5WNZXV7" at bounding box center [152, 217] width 42 height 7
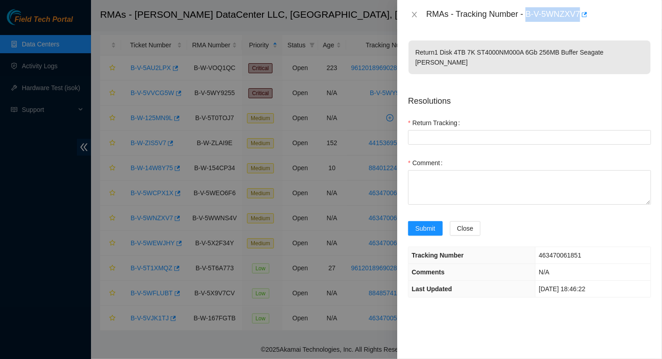
drag, startPoint x: 527, startPoint y: 14, endPoint x: 582, endPoint y: 23, distance: 56.2
click at [463, 23] on div "RMAs - Tracking Number - B-V-5WNZXV7" at bounding box center [529, 14] width 265 height 29
copy div "B-V-5WNZXV7"
click at [413, 15] on icon "close" at bounding box center [414, 14] width 7 height 7
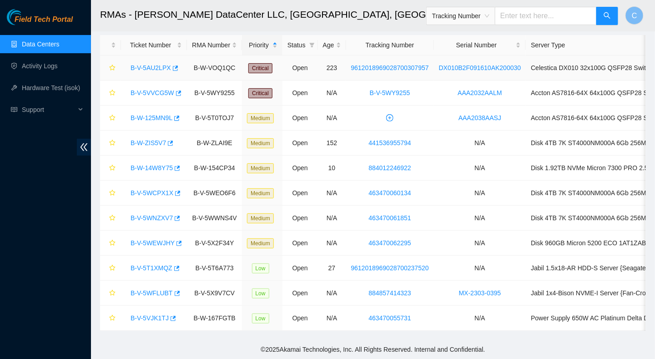
scroll to position [0, 62]
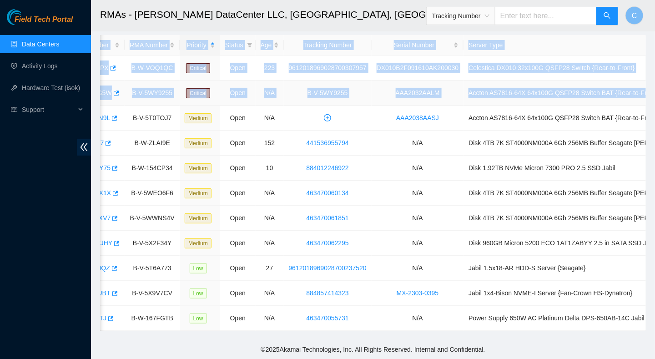
drag, startPoint x: 117, startPoint y: 35, endPoint x: 641, endPoint y: 87, distance: 526.7
click at [463, 87] on table "Ticket Number RMA Number Priority Status Age Tracking Number Serial Number Serv…" at bounding box center [365, 183] width 654 height 296
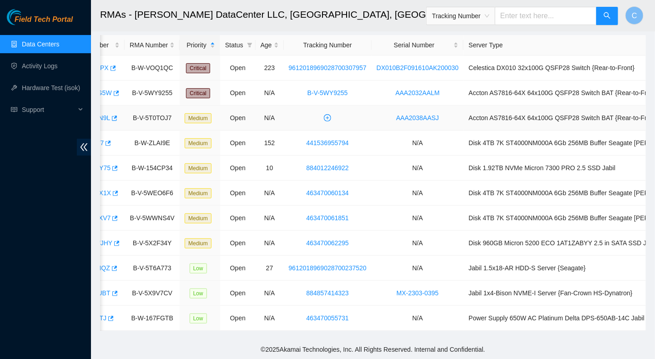
click at [127, 106] on td "B-V-5T0TOJ7" at bounding box center [152, 118] width 55 height 25
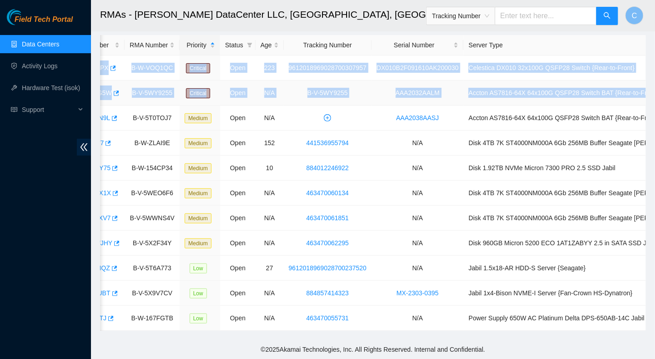
drag, startPoint x: 120, startPoint y: 55, endPoint x: 642, endPoint y: 88, distance: 522.9
click at [463, 88] on tbody "B-V-5AU2LPX B-W-VOQ1QC Critical Open 223 9612018969028700307957 DX010B2F091610A…" at bounding box center [365, 193] width 654 height 275
copy tbody "B-V-5AU2LPX B-W-VOQ1QC Critical Open 223 9612018969028700307957 DX010B2F091610A…"
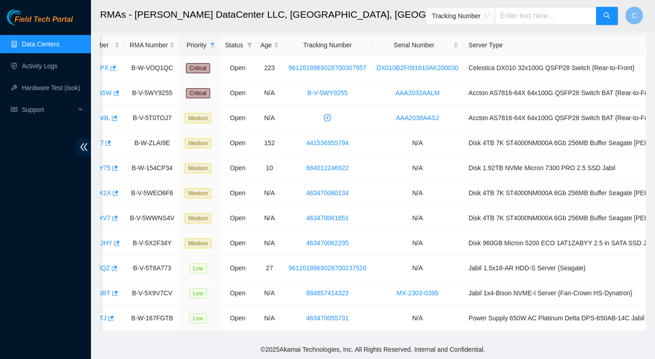
click at [354, 15] on h2 "RMAs - Sabey DataCenter LLC, Tukwila, WA" at bounding box center [323, 14] width 446 height 29
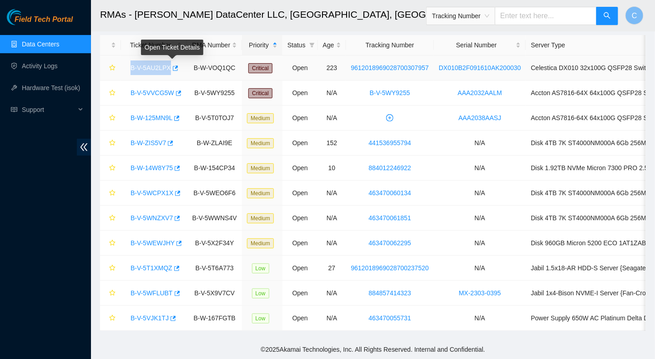
drag, startPoint x: 130, startPoint y: 61, endPoint x: 167, endPoint y: 65, distance: 37.9
click at [167, 65] on div "B-V-5AU2LPX" at bounding box center [154, 68] width 56 height 15
copy link "B-V-5AU2LPX"
click at [32, 63] on link "Activity Logs" at bounding box center [40, 65] width 36 height 7
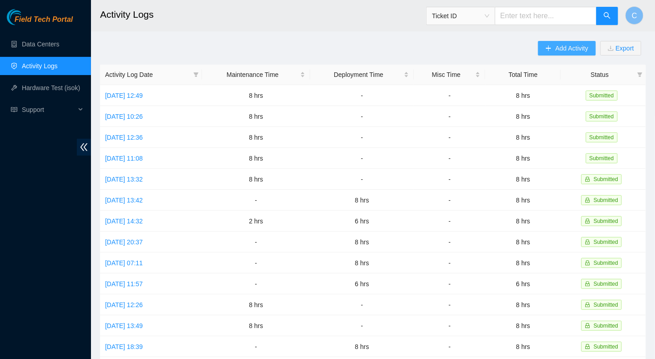
click at [463, 46] on span "Add Activity" at bounding box center [571, 48] width 33 height 10
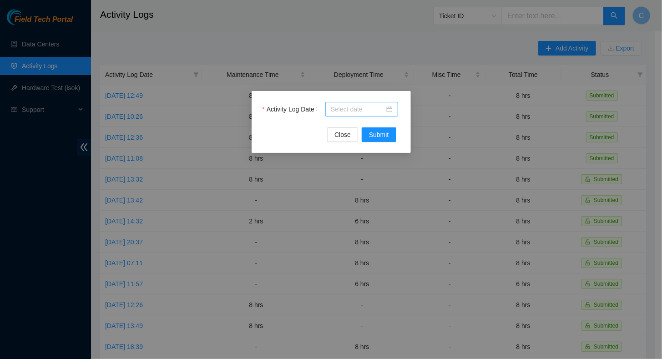
click at [349, 103] on div at bounding box center [361, 109] width 73 height 15
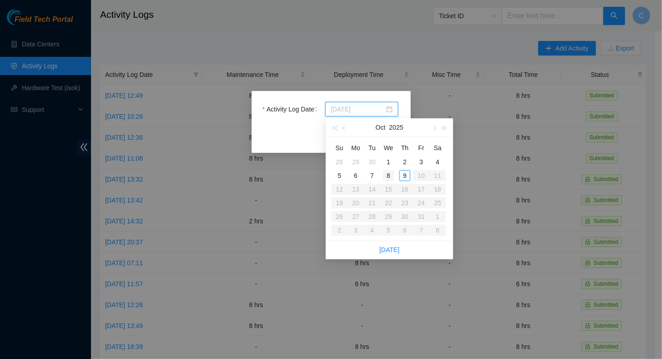
type input "[DATE]"
click at [387, 177] on div "8" at bounding box center [388, 175] width 11 height 11
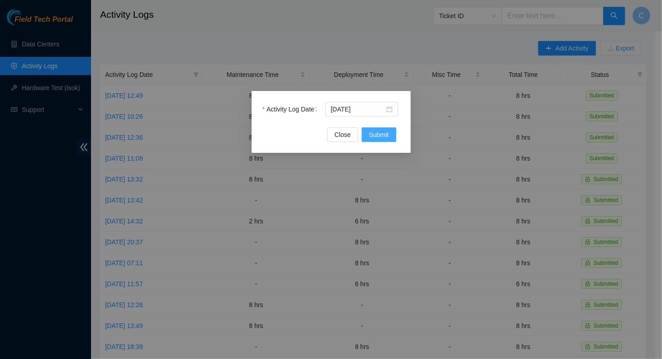
click at [372, 136] on span "Submit" at bounding box center [379, 135] width 20 height 10
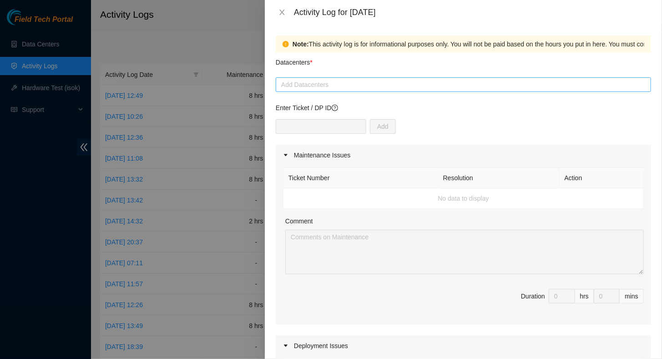
click at [308, 89] on div at bounding box center [463, 84] width 371 height 11
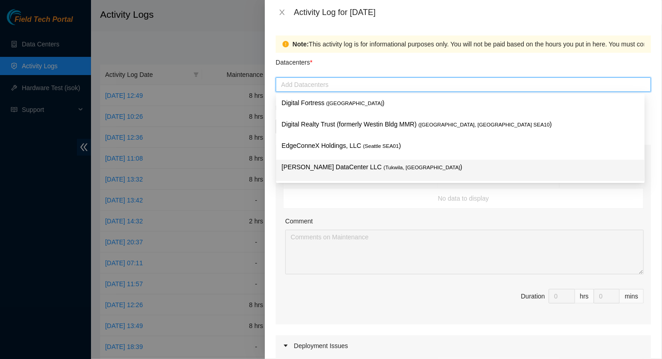
click at [301, 170] on p "Sabey DataCenter LLC ( Tukwila, WA )" at bounding box center [461, 167] width 358 height 10
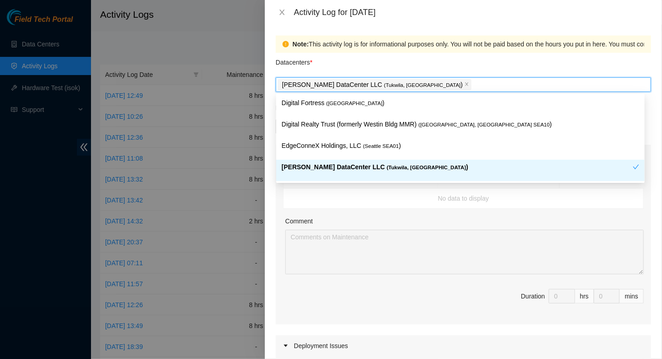
click at [444, 217] on div "Comment" at bounding box center [464, 223] width 358 height 14
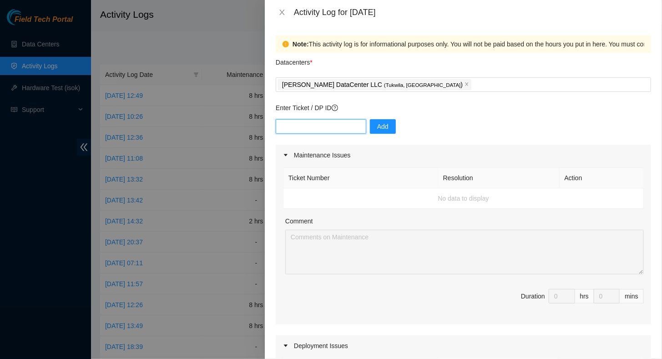
click at [315, 127] on input "text" at bounding box center [321, 126] width 91 height 15
paste input "B-V-5AU2LPX"
type input "B-V-5AU2LPX"
click at [377, 129] on span "Add" at bounding box center [382, 126] width 11 height 10
click at [308, 127] on input "text" at bounding box center [321, 126] width 91 height 15
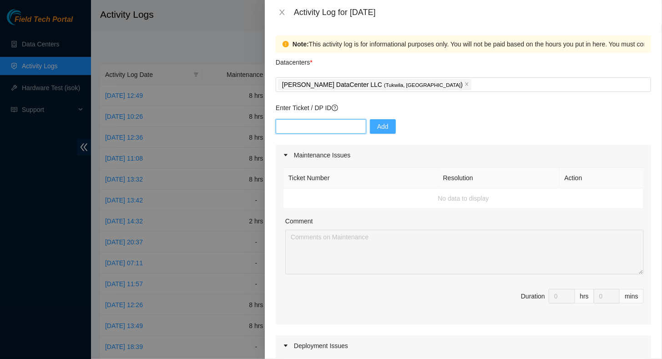
paste input "B-W-VOQ1QC"
type input "B-W-VOQ1QC"
click at [377, 130] on span "Add" at bounding box center [382, 126] width 11 height 10
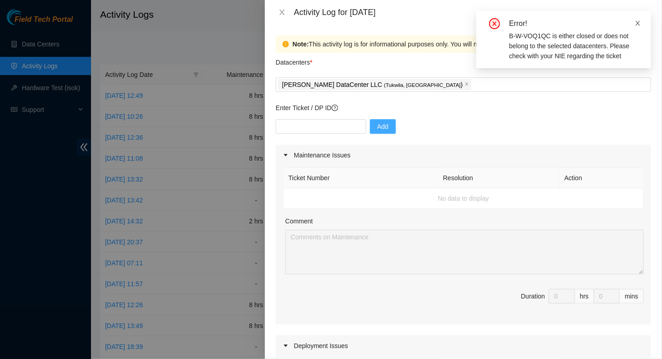
click at [463, 25] on icon "close" at bounding box center [638, 23] width 6 height 6
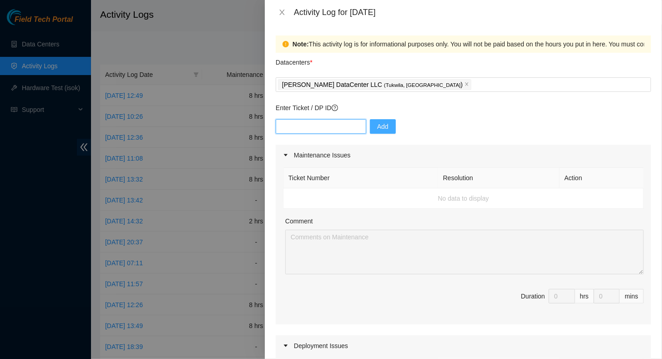
click at [302, 125] on input "text" at bounding box center [321, 126] width 91 height 15
paste input "B-W-13W4O14"
type input "B-W-13W4O14"
click at [379, 126] on span "Add" at bounding box center [382, 126] width 11 height 10
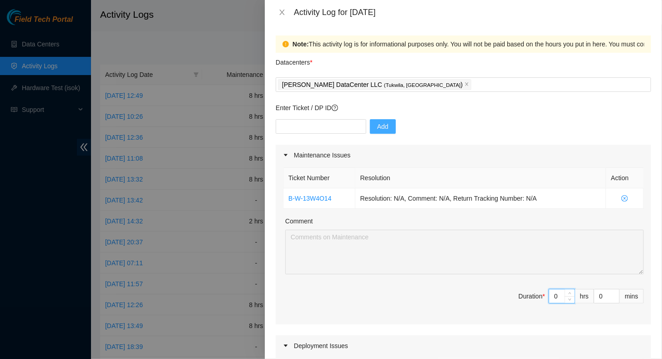
drag, startPoint x: 552, startPoint y: 296, endPoint x: 533, endPoint y: 299, distance: 19.5
click at [463, 260] on span "Duration * 0 hrs 0 mins" at bounding box center [463, 301] width 361 height 25
type input "8"
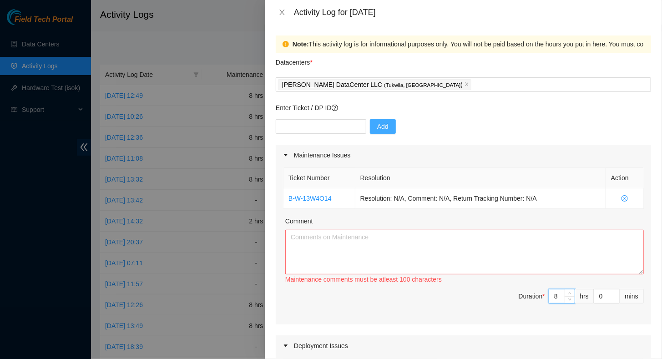
type input "8"
click at [382, 251] on textarea "Comment" at bounding box center [464, 252] width 358 height 45
paste textarea "10/08/2025 Sabey DC Worked on locating and processing the following RMAs with N…"
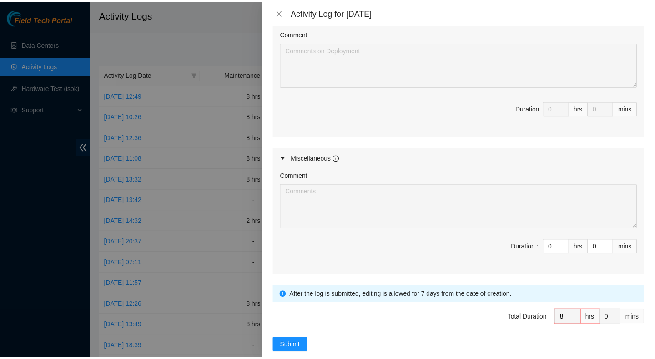
scroll to position [390, 0]
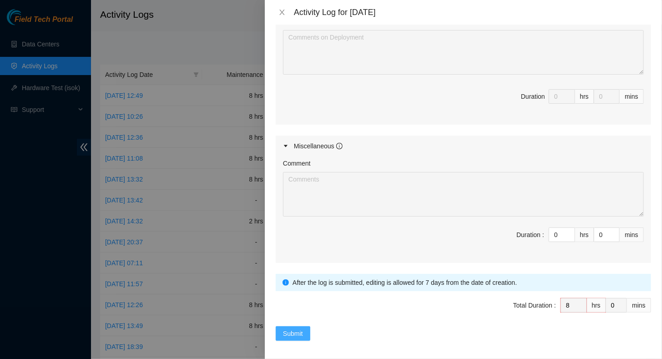
type textarea "10/08/2025 Sabey DC Worked on locating and processing the following RMAs with N…"
click at [292, 260] on span "Submit" at bounding box center [293, 333] width 20 height 10
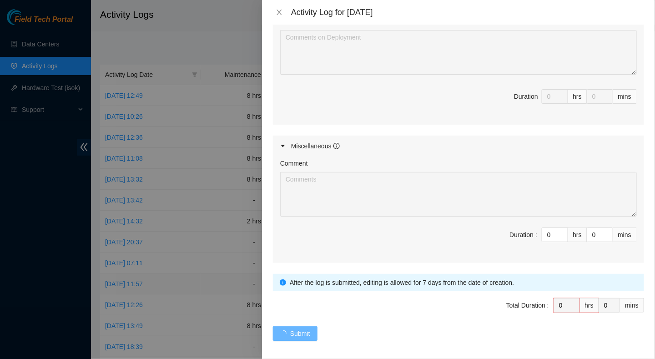
scroll to position [0, 0]
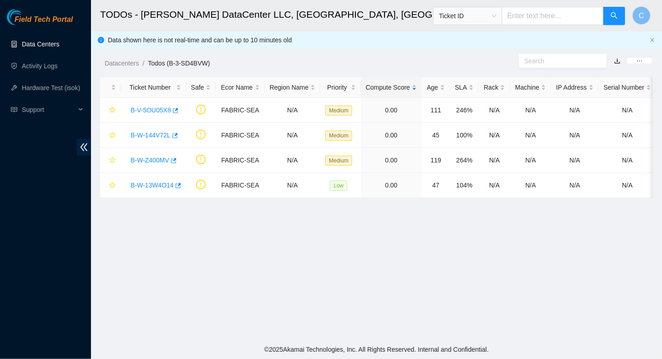
click at [34, 45] on link "Data Centers" at bounding box center [40, 43] width 37 height 7
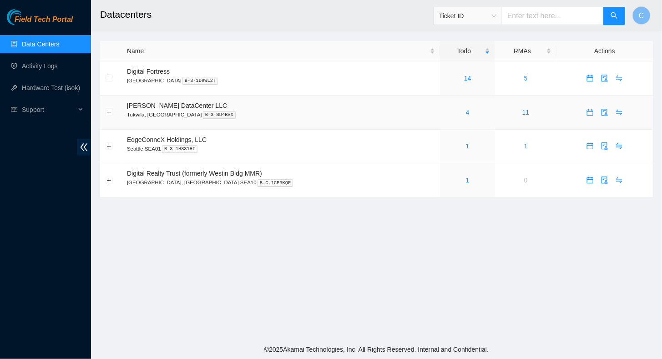
click at [446, 111] on div "4" at bounding box center [467, 112] width 45 height 10
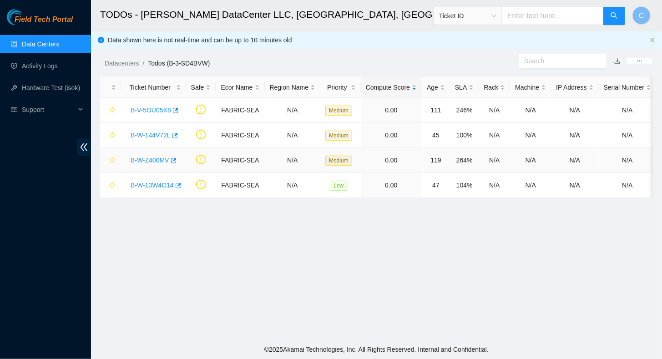
click at [150, 158] on link "B-W-Z400MV" at bounding box center [150, 159] width 39 height 7
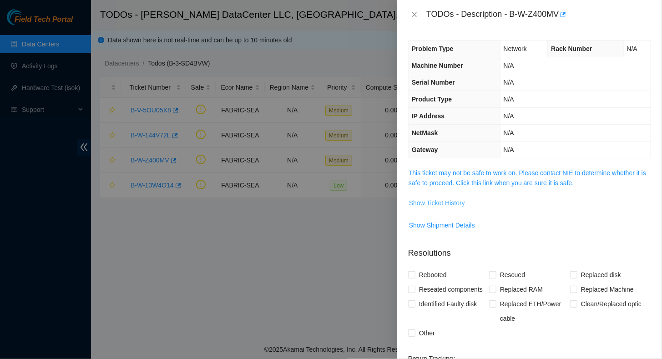
click at [438, 205] on span "Show Ticket History" at bounding box center [437, 203] width 56 height 10
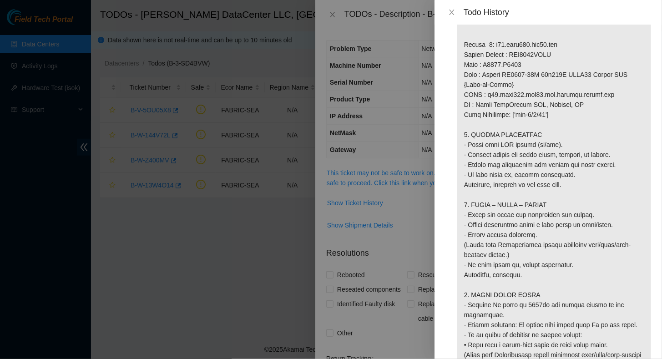
scroll to position [728, 0]
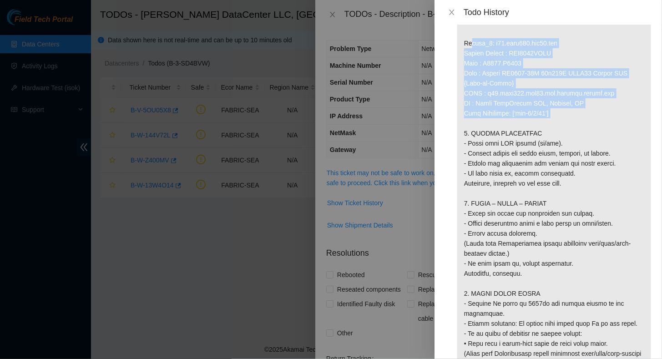
drag, startPoint x: 461, startPoint y: 40, endPoint x: 577, endPoint y: 112, distance: 136.9
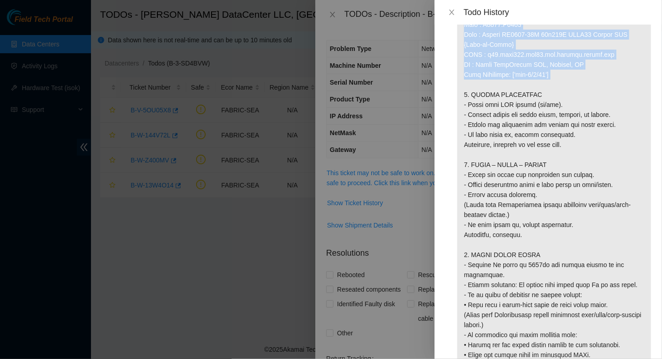
scroll to position [676, 0]
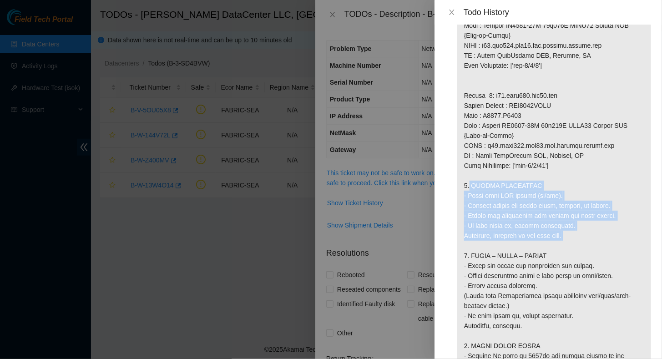
drag, startPoint x: 464, startPoint y: 184, endPoint x: 594, endPoint y: 236, distance: 139.8
click at [594, 236] on p at bounding box center [554, 5] width 194 height 1265
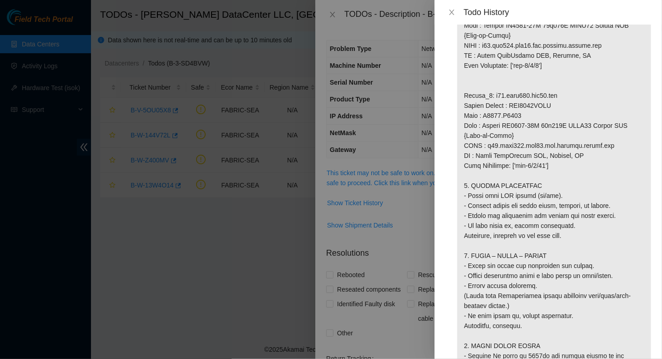
drag, startPoint x: 594, startPoint y: 236, endPoint x: 563, endPoint y: 178, distance: 65.8
click at [563, 178] on p at bounding box center [554, 5] width 194 height 1265
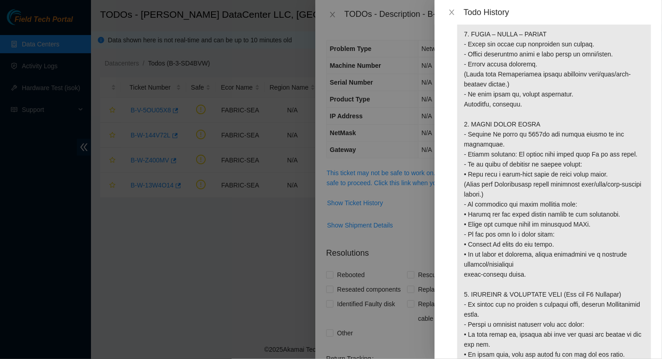
scroll to position [903, 0]
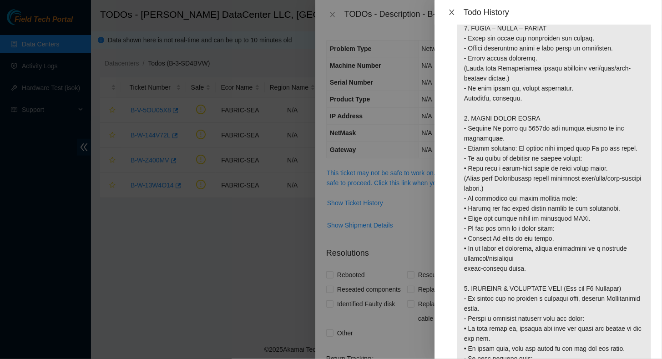
click at [453, 10] on icon "close" at bounding box center [451, 12] width 5 height 5
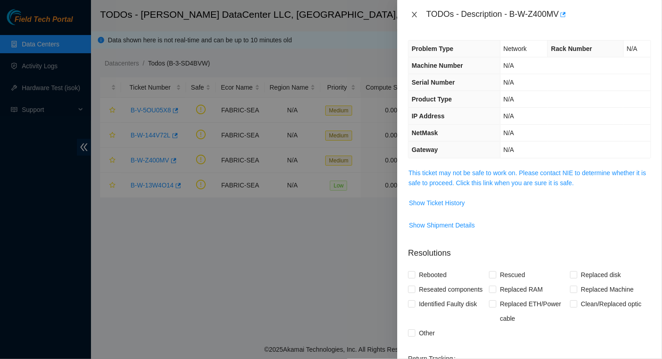
click at [415, 14] on icon "close" at bounding box center [414, 14] width 7 height 7
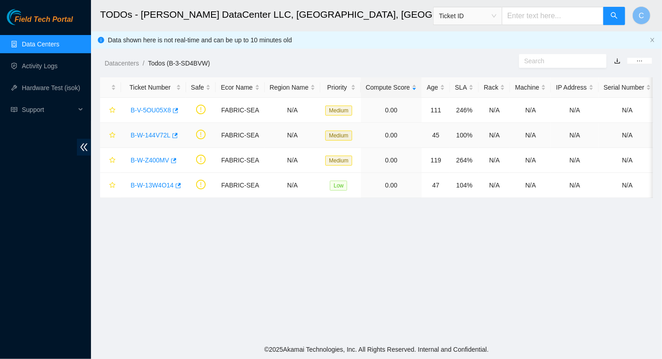
click at [155, 135] on link "B-W-144V72L" at bounding box center [151, 134] width 40 height 7
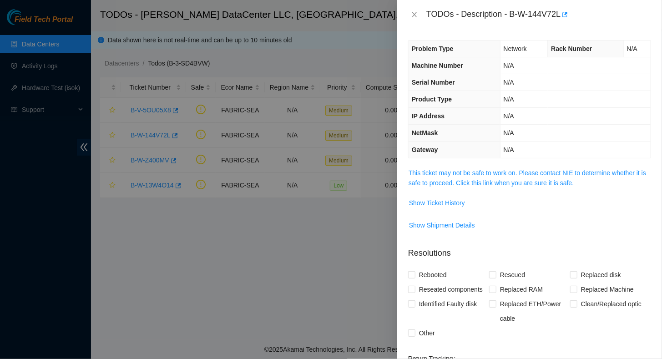
click at [441, 195] on td "Show Ticket History" at bounding box center [529, 206] width 243 height 22
click at [440, 199] on span "Show Ticket History" at bounding box center [437, 203] width 56 height 10
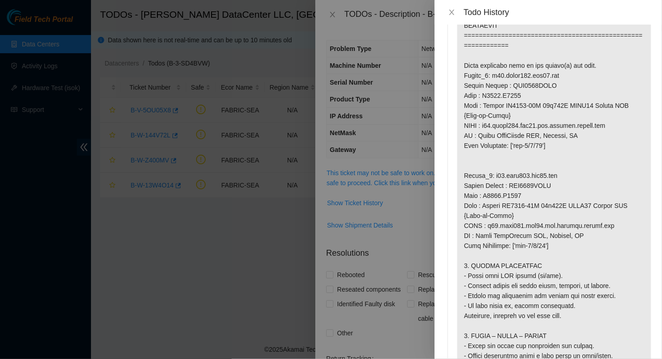
scroll to position [591, 0]
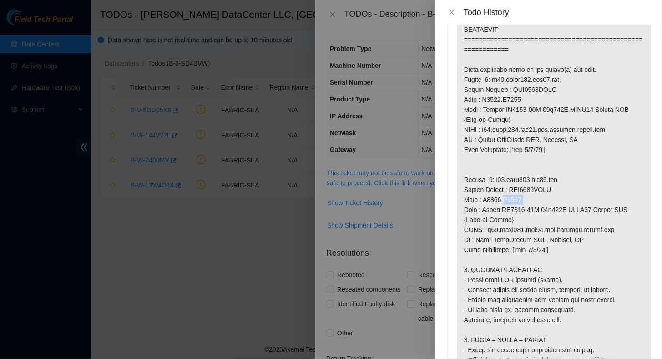
drag, startPoint x: 519, startPoint y: 200, endPoint x: 495, endPoint y: 199, distance: 24.1
click at [495, 199] on p at bounding box center [554, 89] width 194 height 1265
drag, startPoint x: 495, startPoint y: 199, endPoint x: 506, endPoint y: 100, distance: 99.8
click at [506, 100] on p at bounding box center [554, 89] width 194 height 1265
drag, startPoint x: 506, startPoint y: 100, endPoint x: 545, endPoint y: 116, distance: 42.0
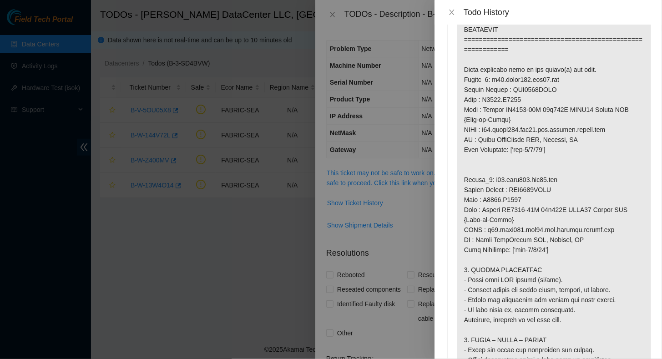
click at [545, 116] on p at bounding box center [554, 89] width 194 height 1265
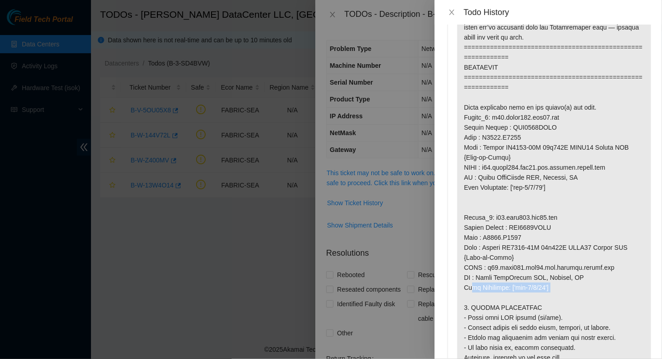
drag, startPoint x: 551, startPoint y: 287, endPoint x: 466, endPoint y: 288, distance: 85.5
click at [466, 288] on p at bounding box center [554, 127] width 194 height 1265
drag, startPoint x: 561, startPoint y: 118, endPoint x: 461, endPoint y: 117, distance: 100.5
click at [461, 117] on p at bounding box center [554, 127] width 194 height 1265
drag, startPoint x: 554, startPoint y: 217, endPoint x: 451, endPoint y: 216, distance: 102.8
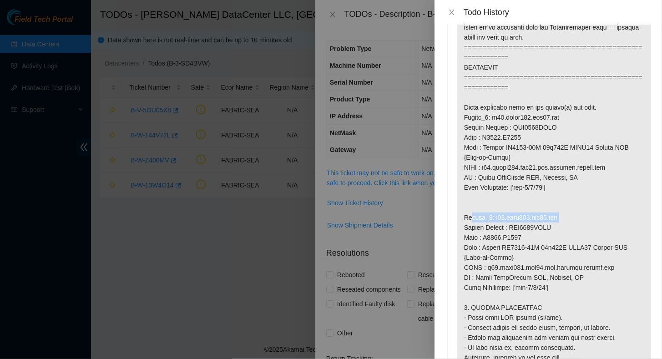
click at [451, 216] on li "Todo added by MPADMANA on 2025-10-09 at 05:40" at bounding box center [548, 130] width 206 height 1297
click at [580, 197] on p at bounding box center [554, 127] width 194 height 1265
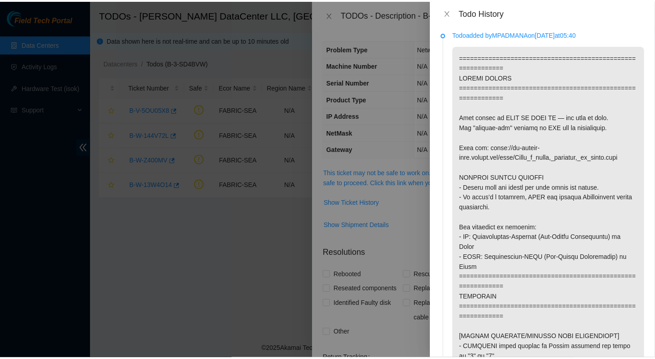
scroll to position [0, 0]
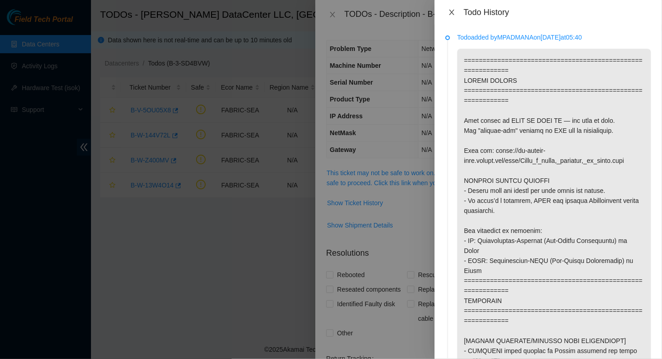
click at [454, 11] on div "Todo History" at bounding box center [548, 12] width 206 height 10
click at [453, 13] on icon "close" at bounding box center [451, 12] width 7 height 7
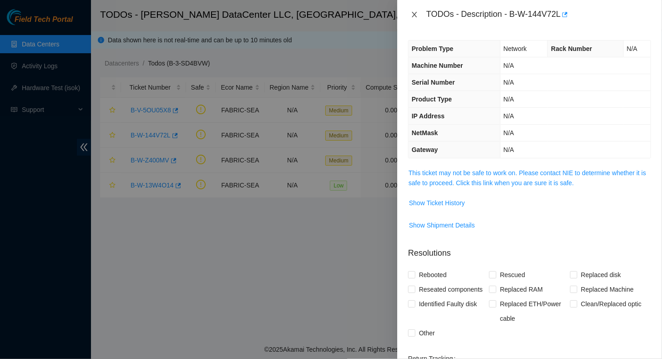
click at [415, 15] on icon "close" at bounding box center [414, 14] width 7 height 7
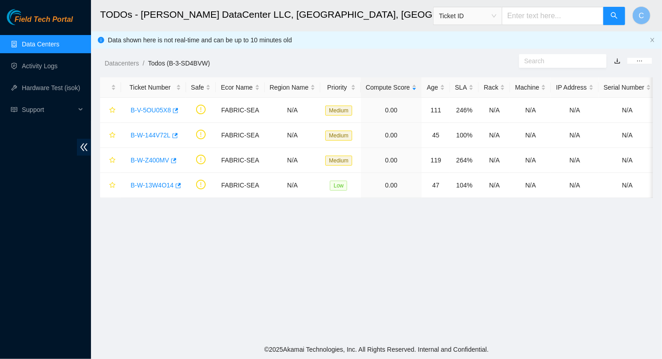
click at [28, 48] on link "Data Centers" at bounding box center [40, 43] width 37 height 7
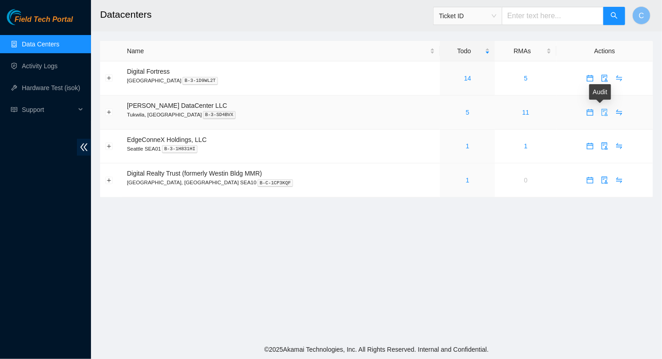
click at [601, 111] on icon "audit" at bounding box center [604, 112] width 7 height 7
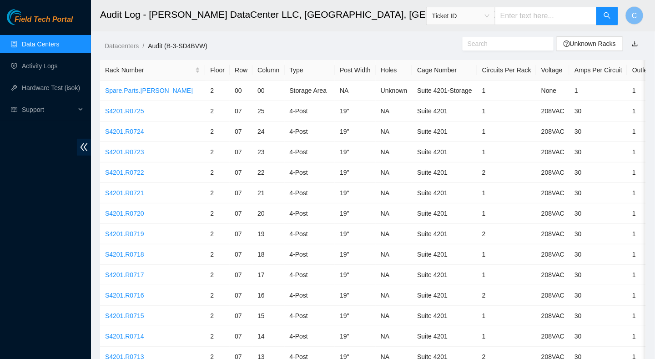
click at [30, 46] on link "Data Centers" at bounding box center [40, 43] width 37 height 7
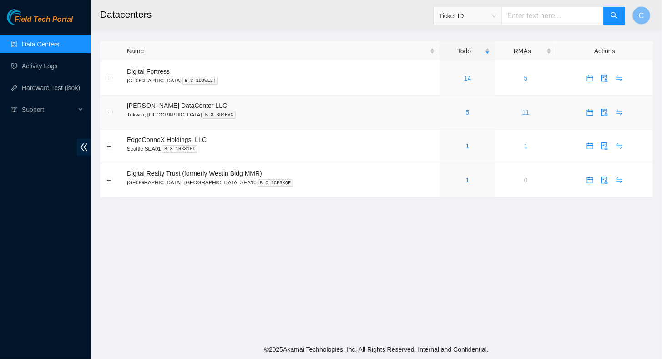
click at [522, 112] on link "11" at bounding box center [525, 112] width 7 height 7
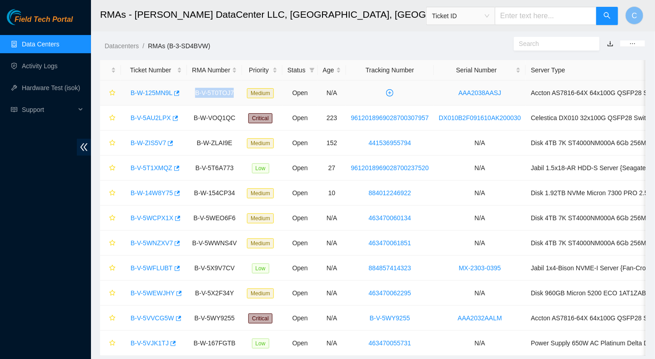
drag, startPoint x: 193, startPoint y: 89, endPoint x: 232, endPoint y: 97, distance: 39.5
click at [232, 97] on td "B-V-5T0TOJ7" at bounding box center [214, 93] width 55 height 25
drag, startPoint x: 232, startPoint y: 97, endPoint x: 238, endPoint y: 119, distance: 22.4
click at [238, 119] on td "B-W-VOQ1QC" at bounding box center [214, 118] width 55 height 25
copy td "B-W-VOQ1QC"
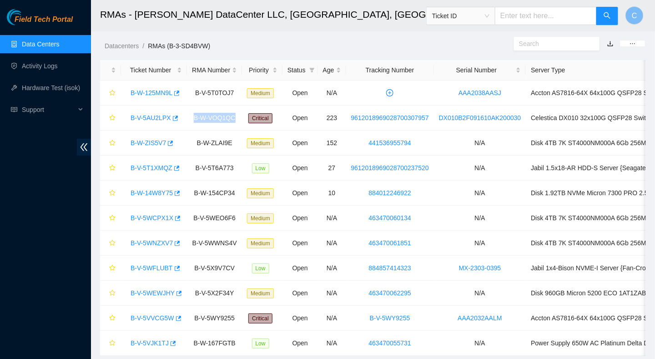
click at [36, 47] on link "Data Centers" at bounding box center [40, 43] width 37 height 7
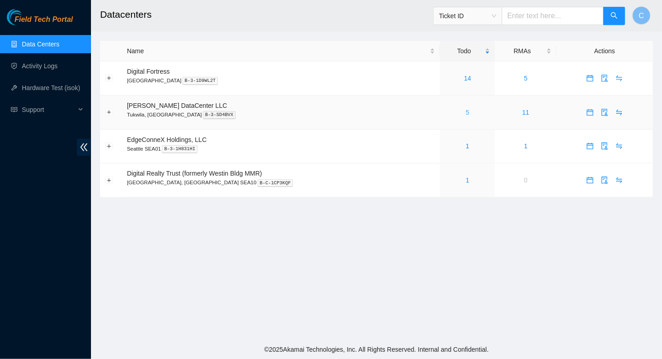
click at [466, 110] on link "5" at bounding box center [468, 112] width 4 height 7
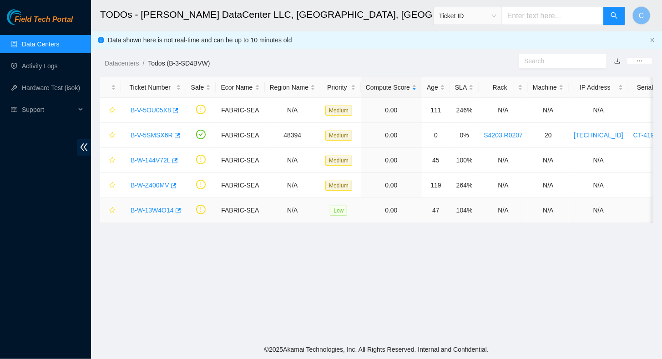
click at [151, 207] on link "B-W-13W4O14" at bounding box center [152, 210] width 43 height 7
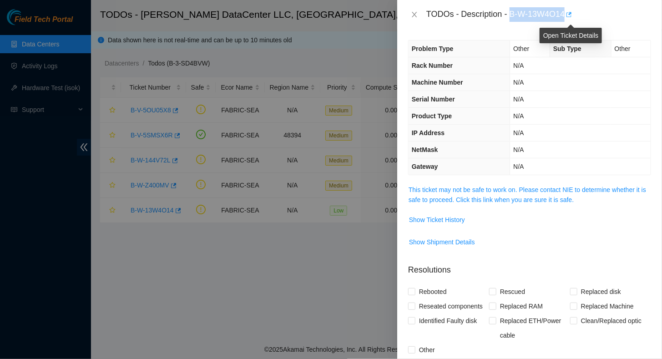
drag, startPoint x: 510, startPoint y: 15, endPoint x: 566, endPoint y: 17, distance: 56.9
click at [566, 17] on div "TODOs - Description - B-W-13W4O14" at bounding box center [538, 14] width 225 height 15
copy div "B-W-13W4O14"
click at [416, 15] on icon "close" at bounding box center [414, 14] width 7 height 7
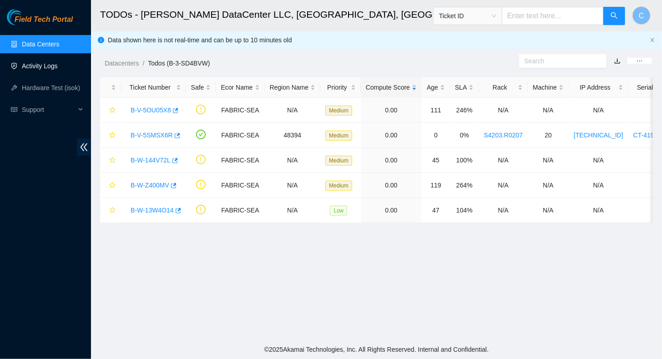
click at [30, 67] on link "Activity Logs" at bounding box center [40, 65] width 36 height 7
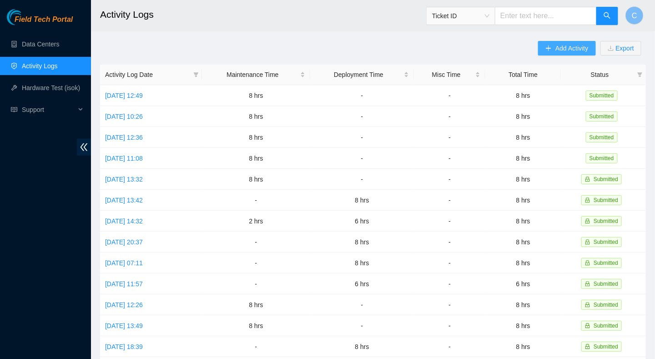
click at [562, 47] on span "Add Activity" at bounding box center [571, 48] width 33 height 10
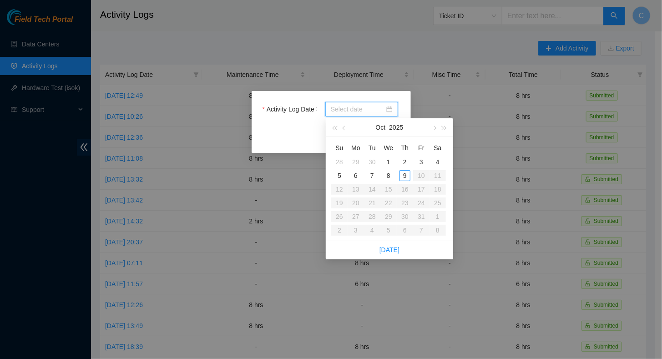
click at [347, 107] on input "Activity Log Date" at bounding box center [358, 109] width 54 height 10
type input "2025-10-08"
click at [389, 175] on div "8" at bounding box center [388, 175] width 11 height 11
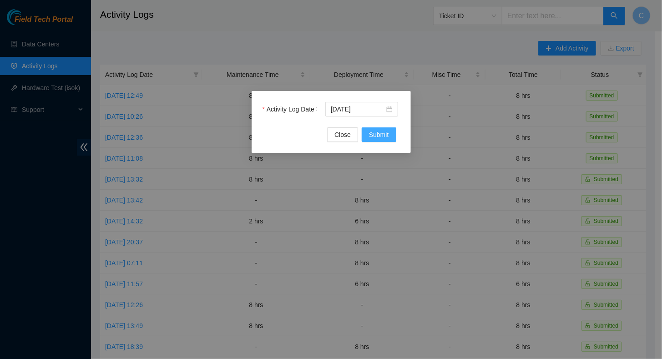
click at [384, 135] on span "Submit" at bounding box center [379, 135] width 20 height 10
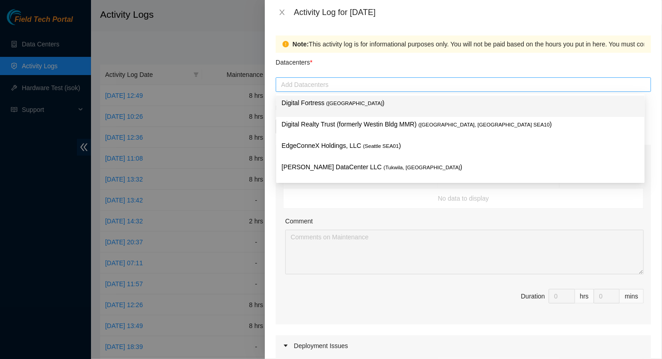
click at [322, 85] on div at bounding box center [463, 84] width 371 height 11
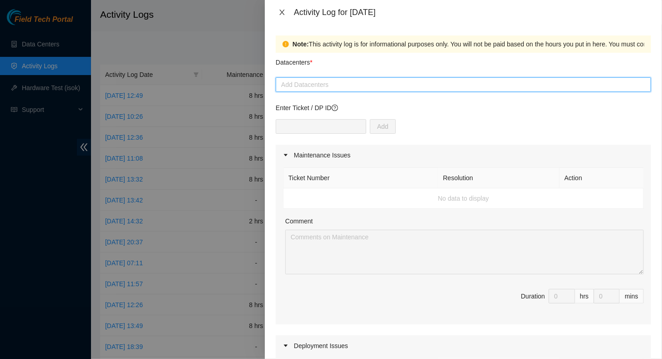
click at [282, 13] on icon "close" at bounding box center [281, 12] width 5 height 5
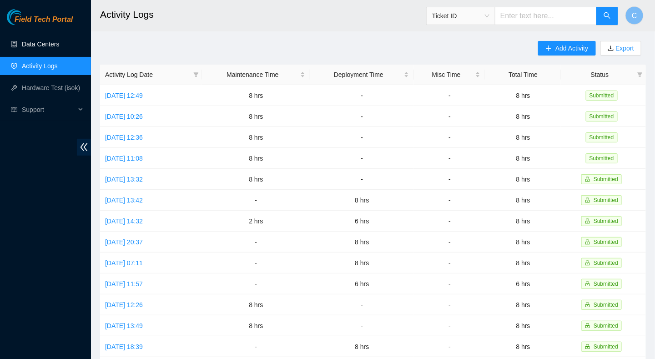
click at [34, 48] on link "Data Centers" at bounding box center [40, 43] width 37 height 7
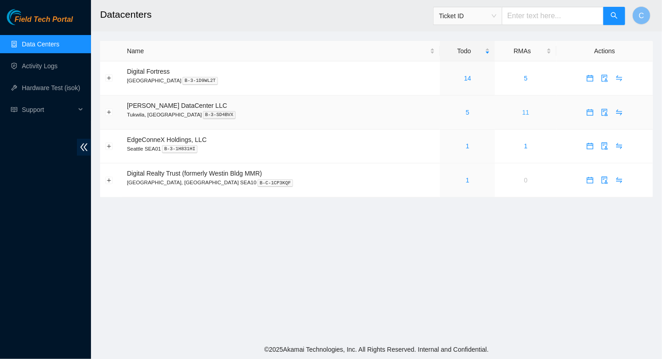
click at [522, 115] on link "11" at bounding box center [525, 112] width 7 height 7
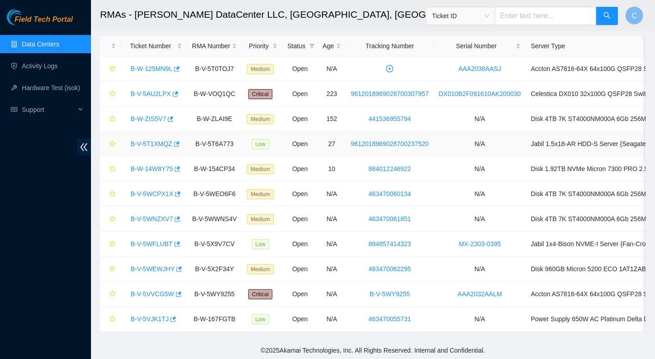
scroll to position [29, 0]
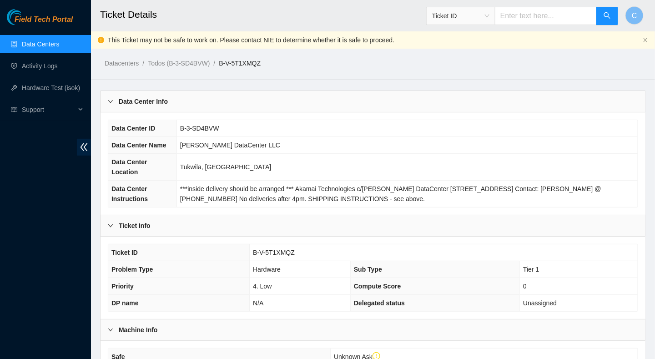
click at [534, 11] on input "text" at bounding box center [546, 16] width 102 height 18
type input "B-V-5WNZXV7"
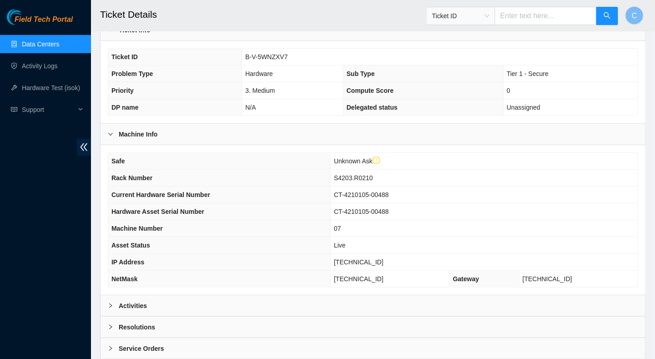
scroll to position [239, 0]
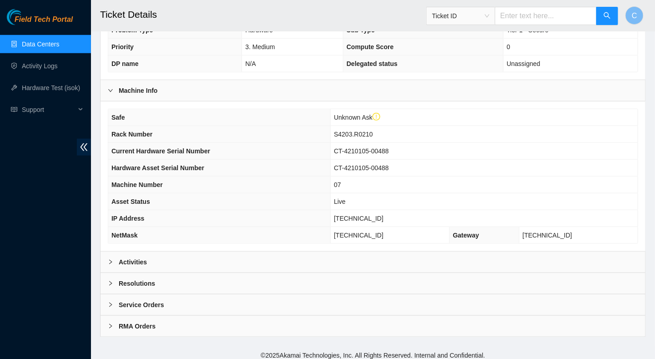
click at [111, 259] on icon "right" at bounding box center [110, 261] width 5 height 5
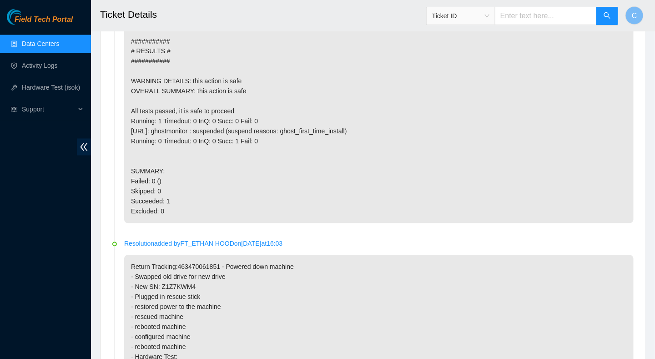
scroll to position [603, 0]
